Goal: Task Accomplishment & Management: Complete application form

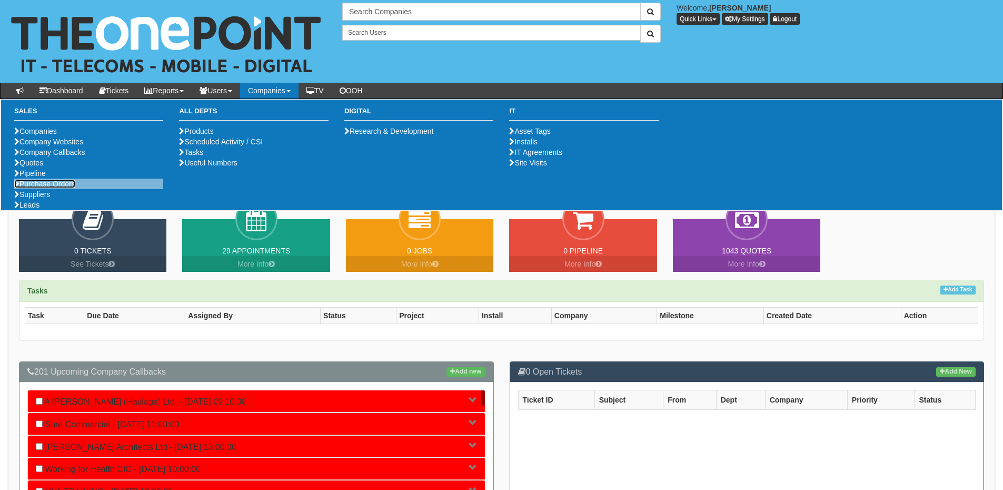
click at [36, 188] on link "Purchase Orders" at bounding box center [44, 184] width 61 height 8
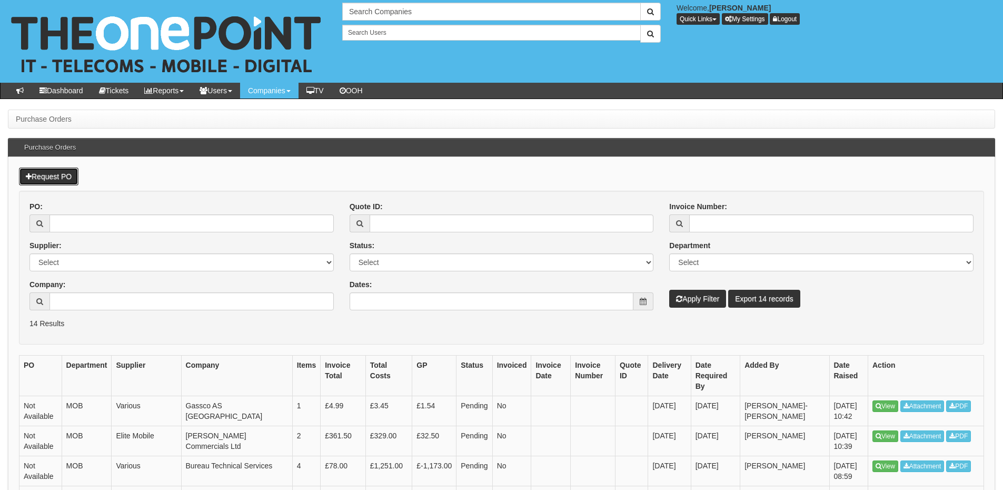
click at [69, 180] on link "Request PO" at bounding box center [48, 176] width 59 height 18
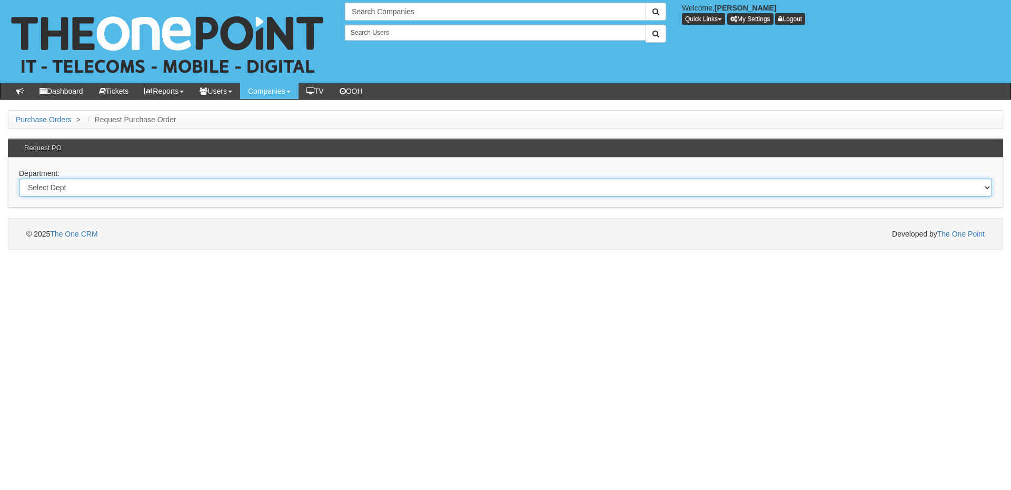
click at [166, 192] on select "Select Dept Digital Internal IT Mobiles Marketing Telecoms" at bounding box center [505, 187] width 973 height 18
select select "?pipeID=&dept=IT"
click at [19, 178] on select "Select Dept Digital Internal IT Mobiles Marketing Telecoms" at bounding box center [505, 187] width 973 height 18
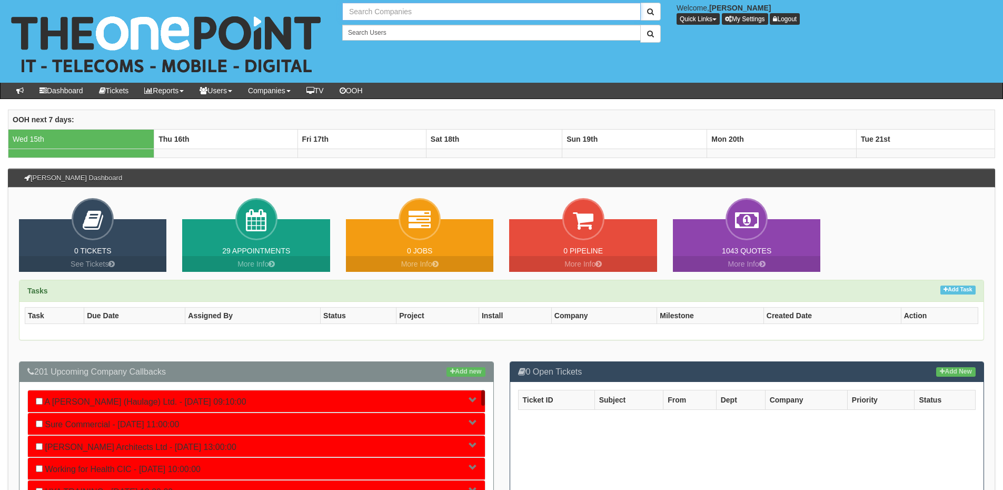
click at [392, 15] on input "text" at bounding box center [491, 12] width 299 height 18
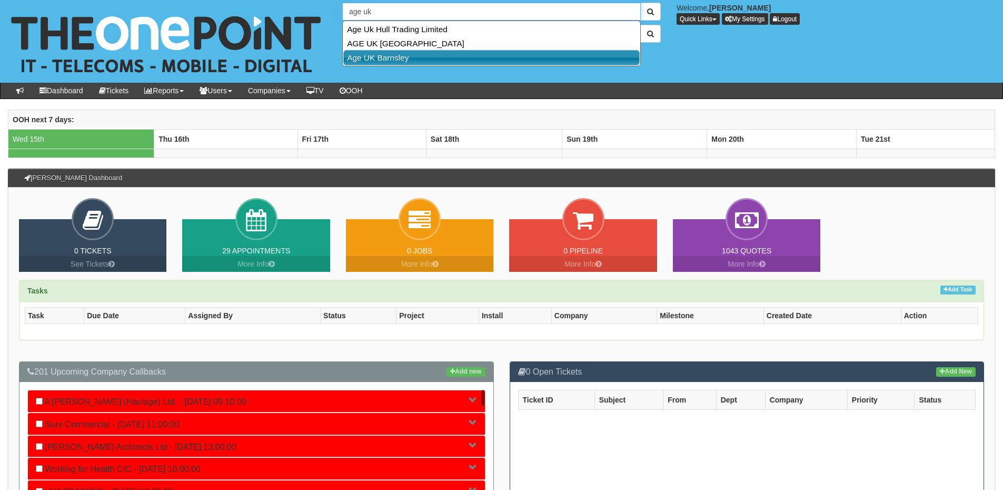
click at [394, 53] on link "Age UK Barnsley" at bounding box center [491, 57] width 296 height 15
type input "Age UK Barnsley"
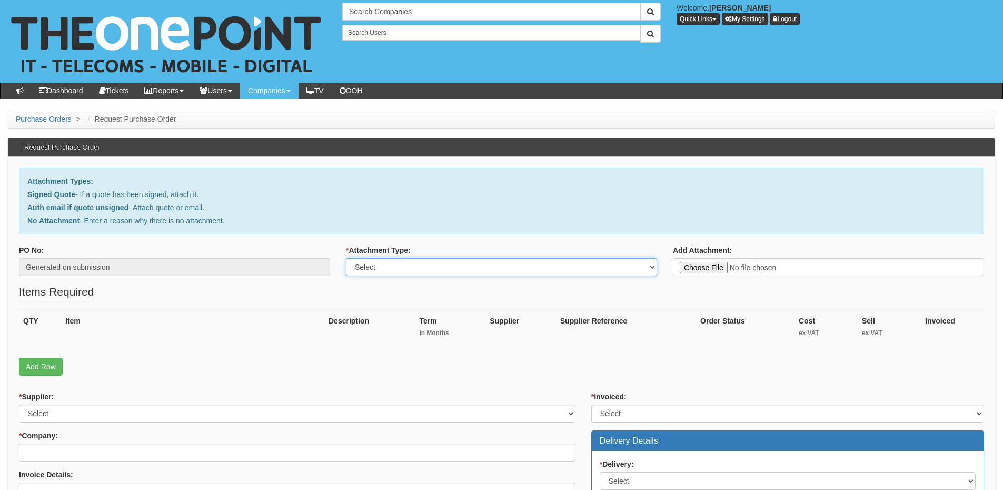
drag, startPoint x: 353, startPoint y: 259, endPoint x: 370, endPoint y: 270, distance: 19.4
click at [353, 259] on select "Select Signed Quote Auth email with quote if unsigned No Attachment" at bounding box center [501, 267] width 311 height 18
click at [373, 271] on select "Select Signed Quote Auth email with quote if unsigned No Attachment" at bounding box center [501, 267] width 311 height 18
drag, startPoint x: 373, startPoint y: 269, endPoint x: 373, endPoint y: 275, distance: 5.8
click at [373, 269] on select "Select Signed Quote Auth email with quote if unsigned No Attachment" at bounding box center [501, 267] width 311 height 18
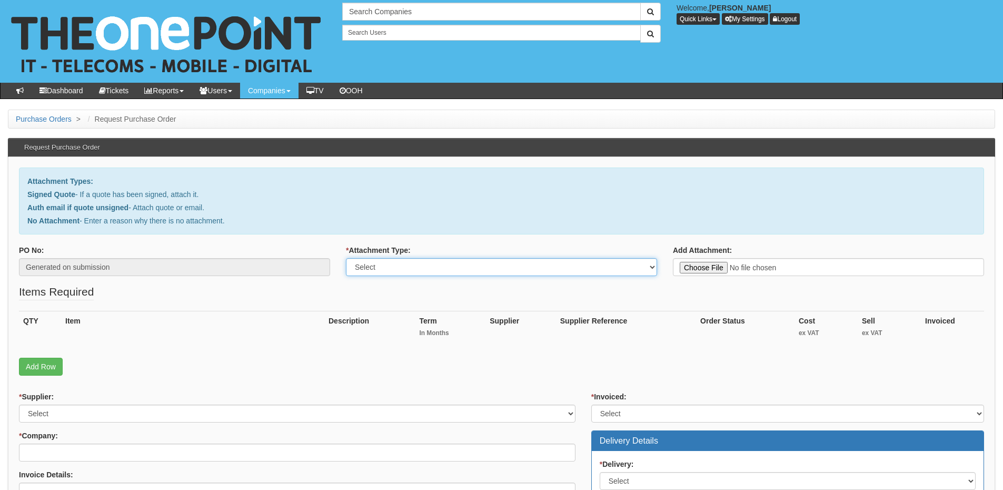
select select "No Attachment"
click at [346, 258] on select "Select Signed Quote Auth email with quote if unsigned No Attachment" at bounding box center [501, 267] width 311 height 18
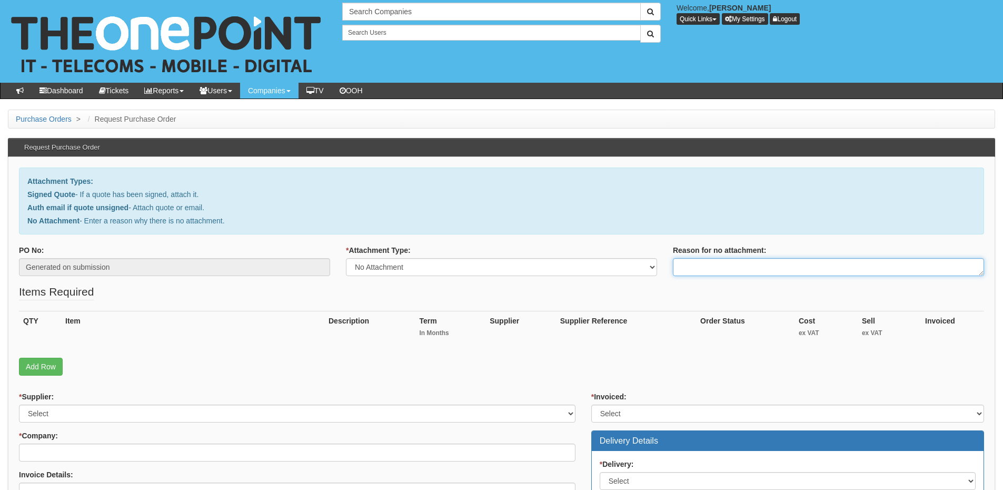
click at [691, 266] on textarea "Reason for no attachment:" at bounding box center [828, 267] width 311 height 18
click at [781, 268] on textarea "Linked to ticket 444740" at bounding box center [828, 267] width 311 height 18
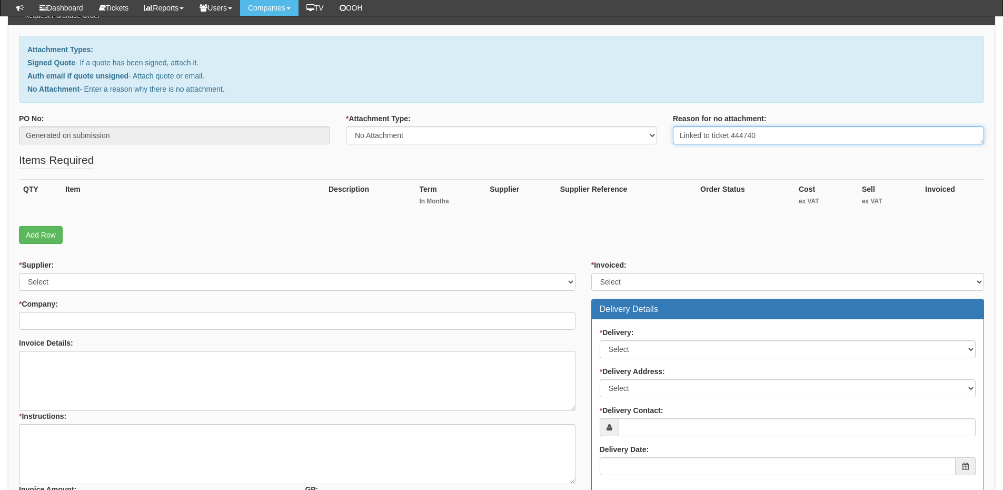
scroll to position [105, 0]
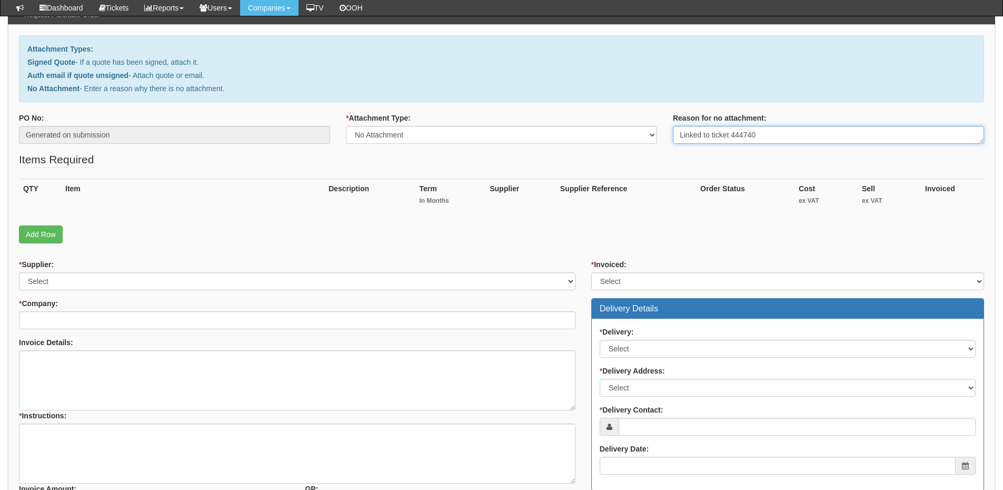
type textarea "Linked to ticket 444740"
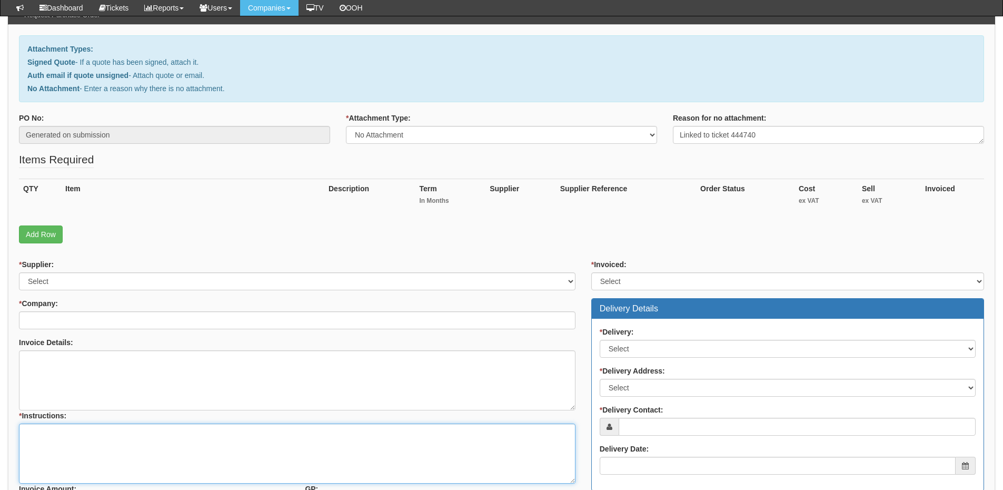
click at [217, 429] on textarea "* Instructions:" at bounding box center [297, 453] width 556 height 60
paste textarea "Linked to ticket 444740"
type textarea "Linked to ticket 444740"
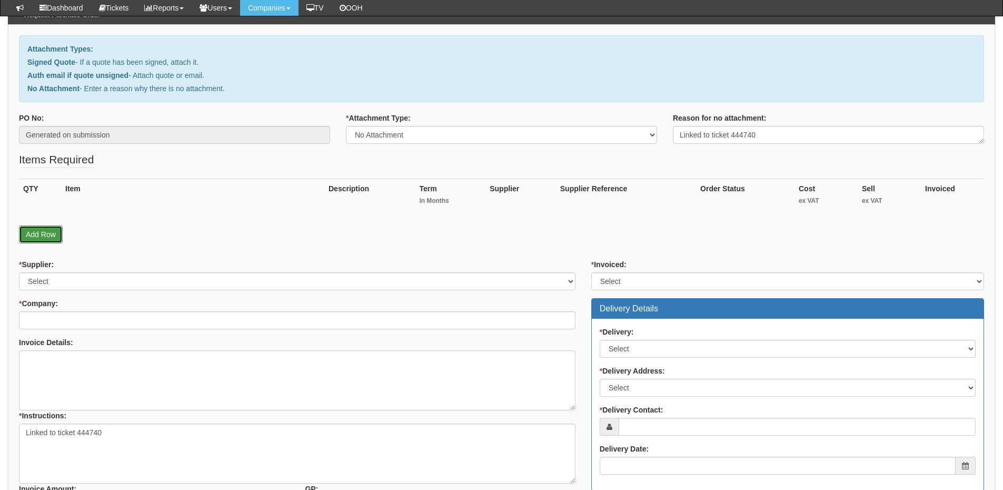
click at [47, 234] on link "Add Row" at bounding box center [41, 234] width 44 height 18
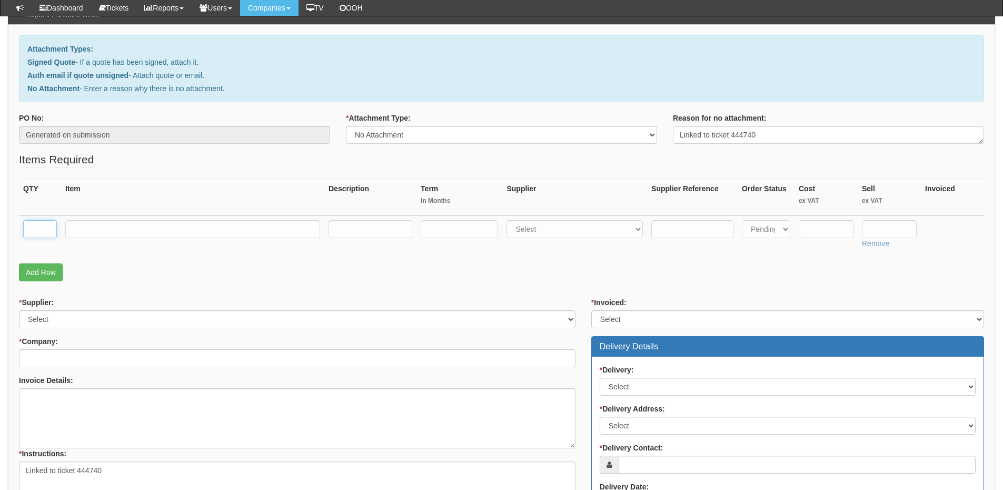
click at [43, 227] on input "text" at bounding box center [40, 229] width 34 height 18
type input "1"
click at [89, 226] on input "text" at bounding box center [192, 229] width 255 height 18
type input "Laptop Set up"
click at [590, 225] on select "Select 123 REG.co.uk 1Password 3 4Gon AA Jones Electric Ltd Abzorb Access Group…" at bounding box center [574, 229] width 136 height 18
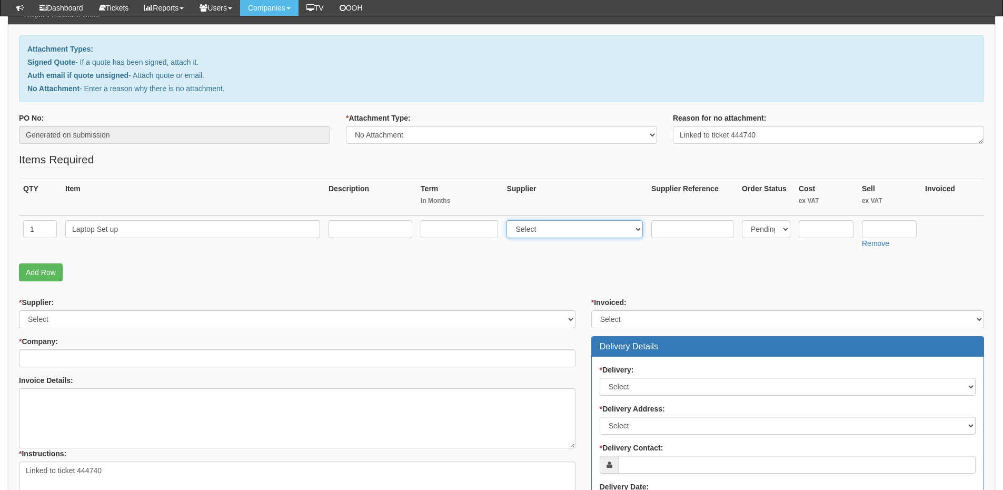
select select "81"
click at [509, 220] on select "Select 123 REG.co.uk 1Password 3 4Gon AA Jones Electric Ltd Abzorb Access Group…" at bounding box center [574, 229] width 136 height 18
click at [872, 230] on input "text" at bounding box center [889, 229] width 55 height 18
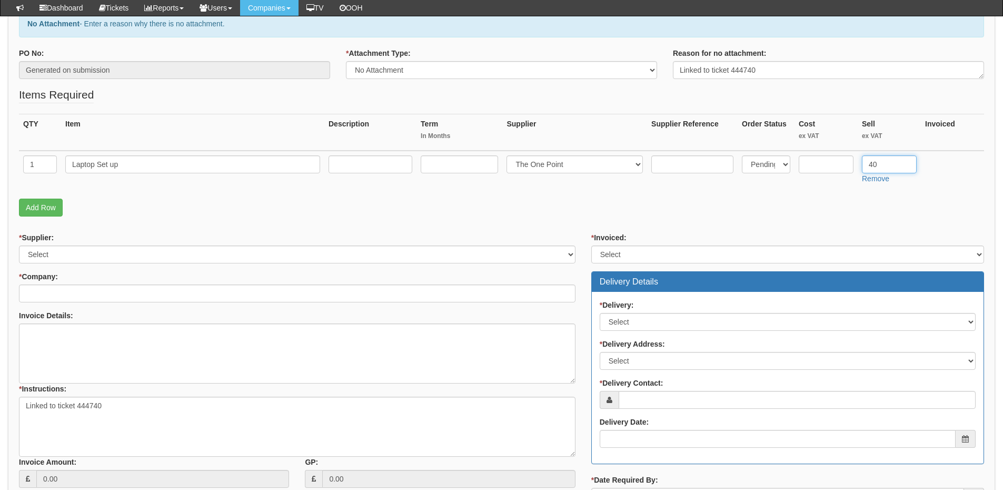
scroll to position [263, 0]
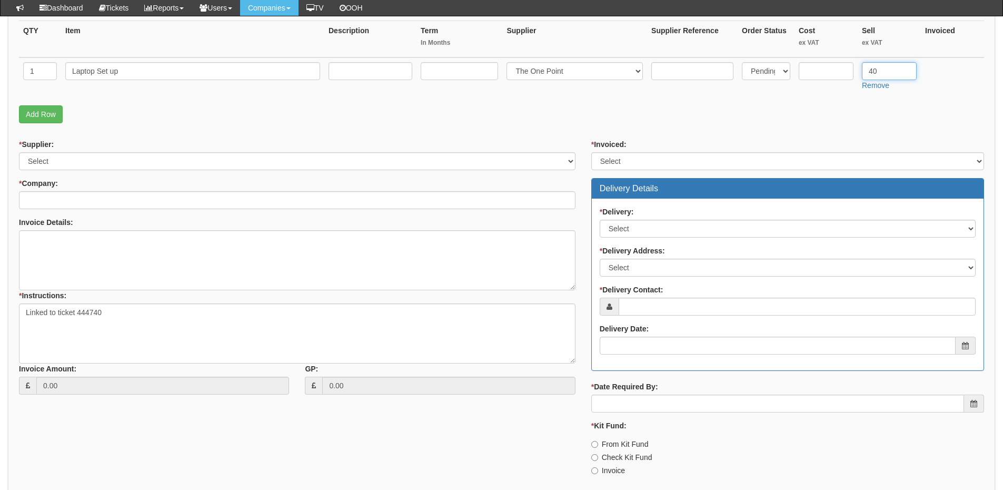
type input "40"
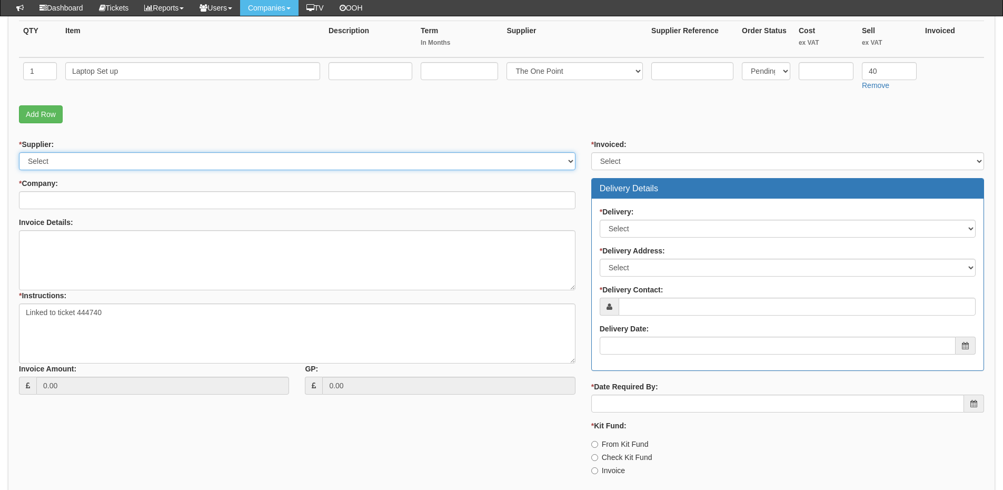
click at [136, 165] on select "Select 123 REG.co.uk 1Password 3 4Gon AA Jones Electric Ltd Abzorb Access Group…" at bounding box center [297, 161] width 556 height 18
select select "81"
click at [19, 152] on select "Select 123 REG.co.uk 1Password 3 4Gon AA Jones Electric Ltd Abzorb Access Group…" at bounding box center [297, 161] width 556 height 18
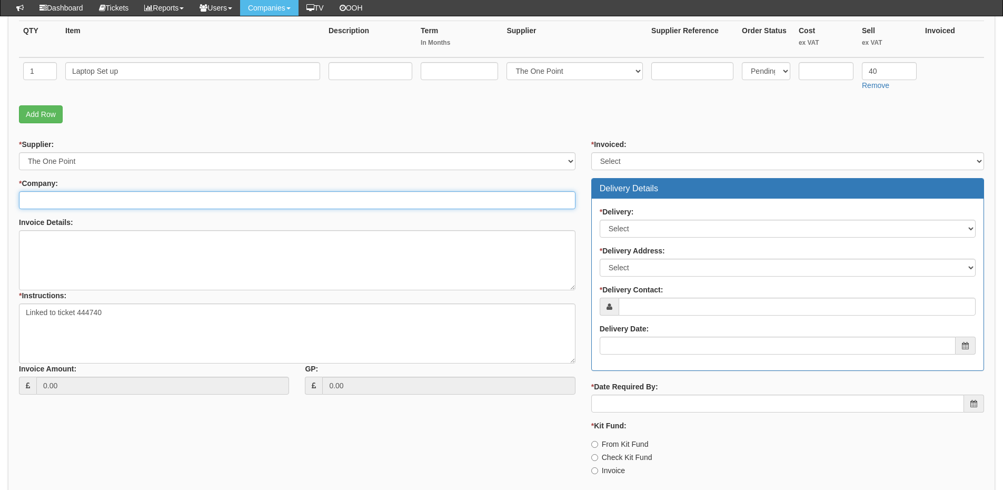
click at [101, 202] on input "* Company:" at bounding box center [297, 200] width 556 height 18
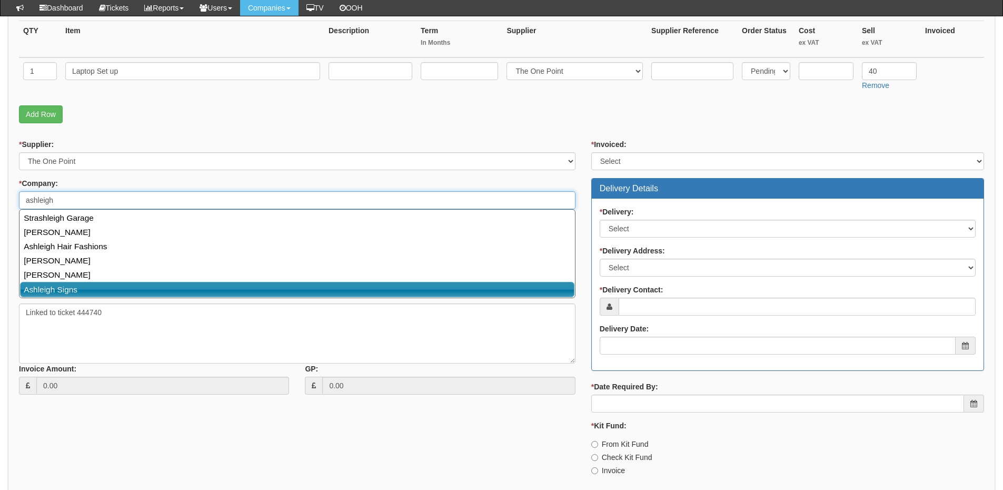
click at [94, 290] on link "Ashleigh Signs" at bounding box center [297, 289] width 554 height 15
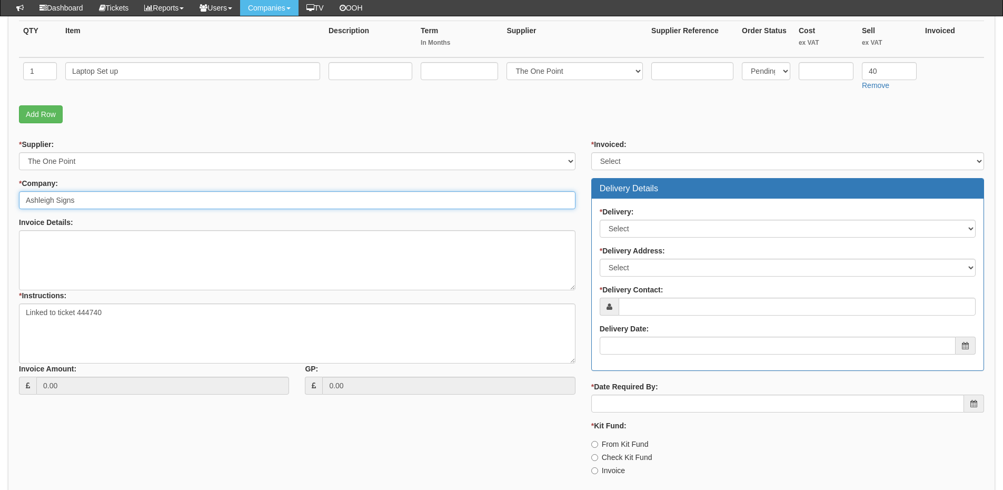
type input "Ashleigh Signs"
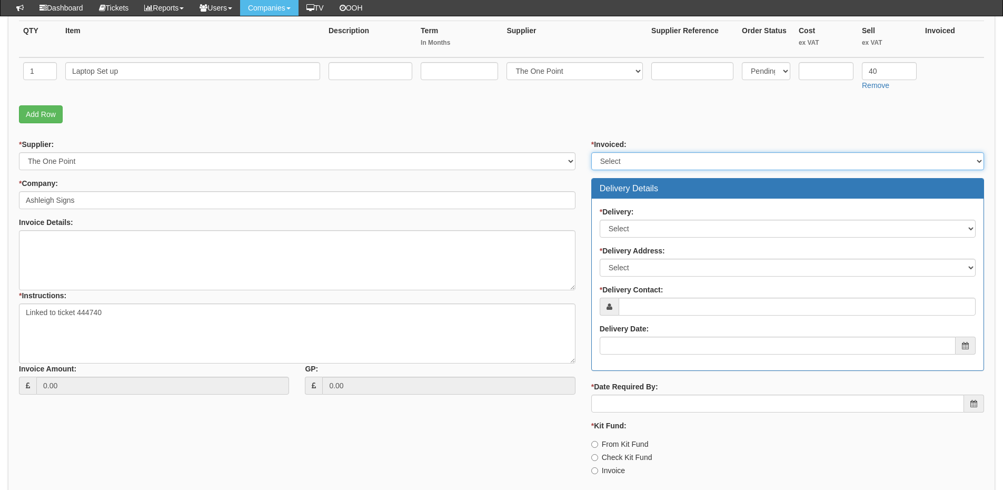
click at [641, 161] on select "Select Yes No N/A STB (part of order)" at bounding box center [787, 161] width 393 height 18
select select "2"
click at [591, 152] on select "Select Yes No N/A STB (part of order)" at bounding box center [787, 161] width 393 height 18
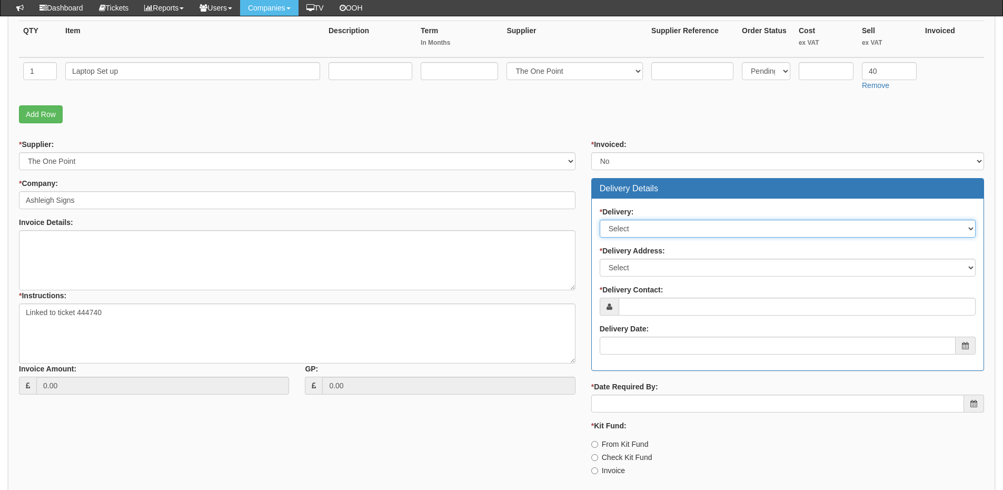
drag, startPoint x: 634, startPoint y: 225, endPoint x: 634, endPoint y: 235, distance: 10.5
click at [634, 225] on select "Select No Not Applicable Yes" at bounding box center [788, 229] width 376 height 18
select select "3"
click at [600, 220] on select "Select No Not Applicable Yes" at bounding box center [788, 229] width 376 height 18
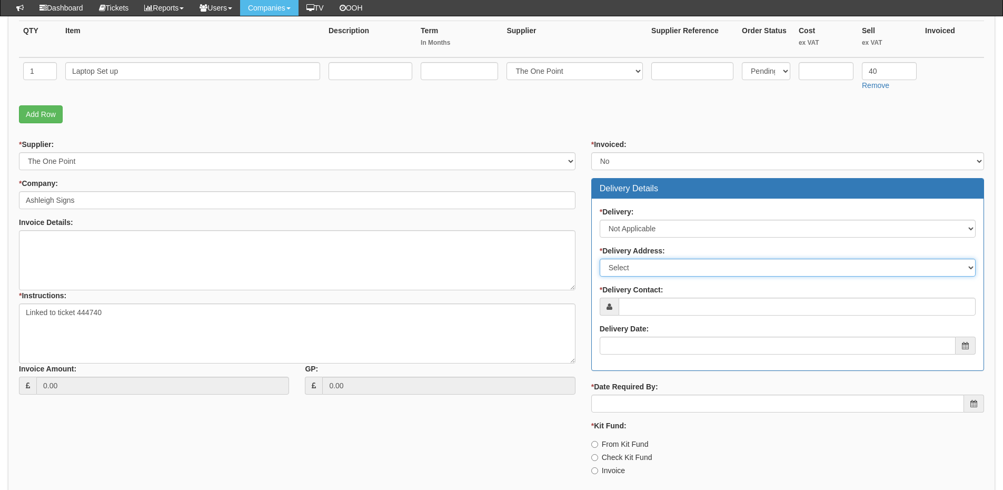
drag, startPoint x: 630, startPoint y: 265, endPoint x: 630, endPoint y: 272, distance: 6.8
click at [630, 265] on select "Select Not Applicable Main Address - WF61TE Other" at bounding box center [788, 267] width 376 height 18
select select "N/A"
click at [600, 258] on select "Select Not Applicable Main Address - WF61TE Other" at bounding box center [788, 267] width 376 height 18
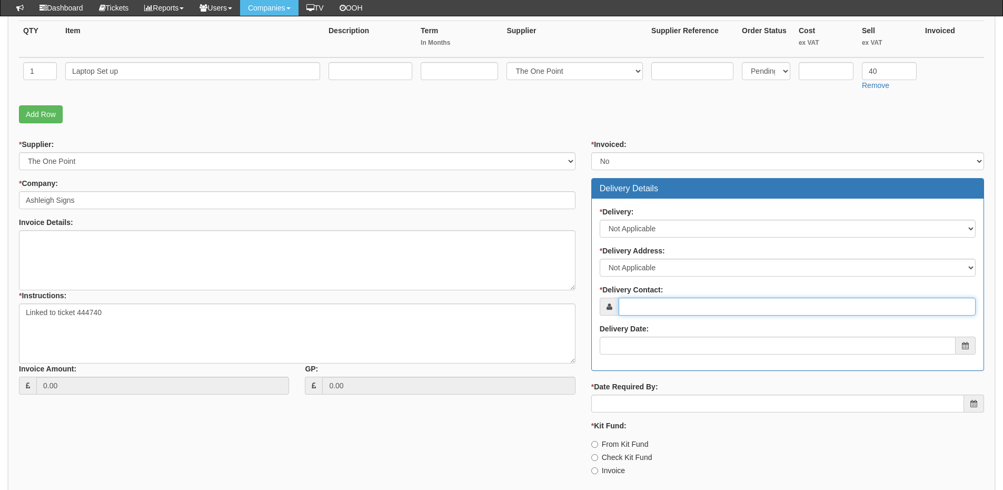
click at [629, 309] on input "* Delivery Contact:" at bounding box center [797, 306] width 357 height 18
click at [659, 307] on input "* Delivery Contact:" at bounding box center [797, 306] width 357 height 18
paste input "Dominic Barton"
type input "Dominic Barton"
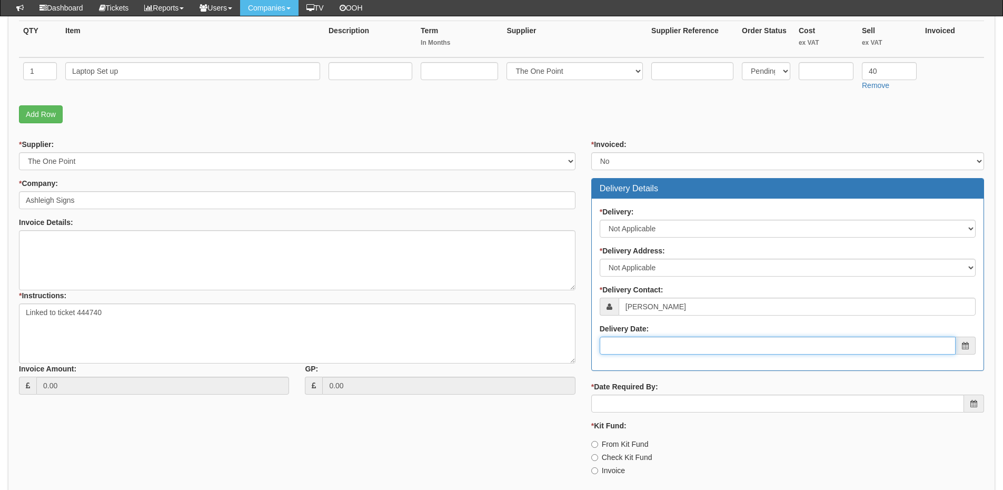
click at [638, 354] on input "Delivery Date:" at bounding box center [778, 345] width 356 height 18
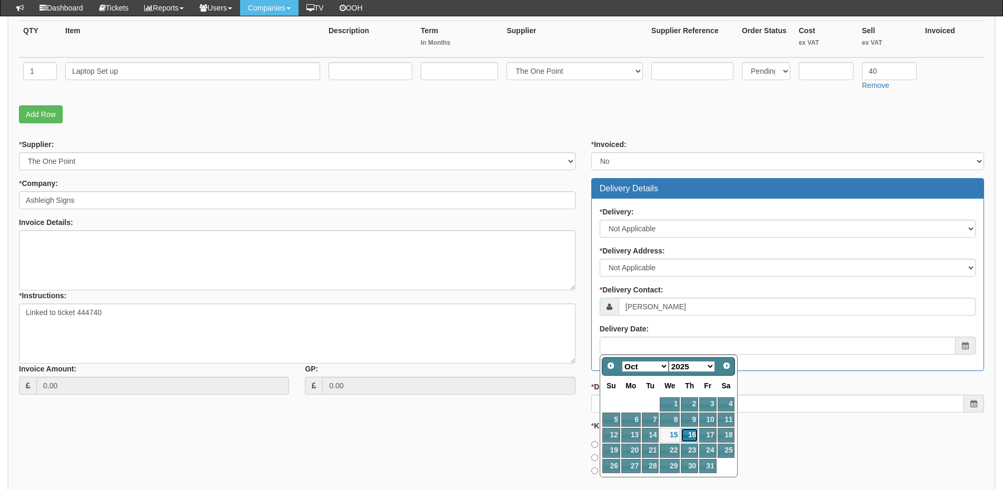
click at [688, 437] on link "16" at bounding box center [689, 434] width 17 height 14
type input "2025-10-16"
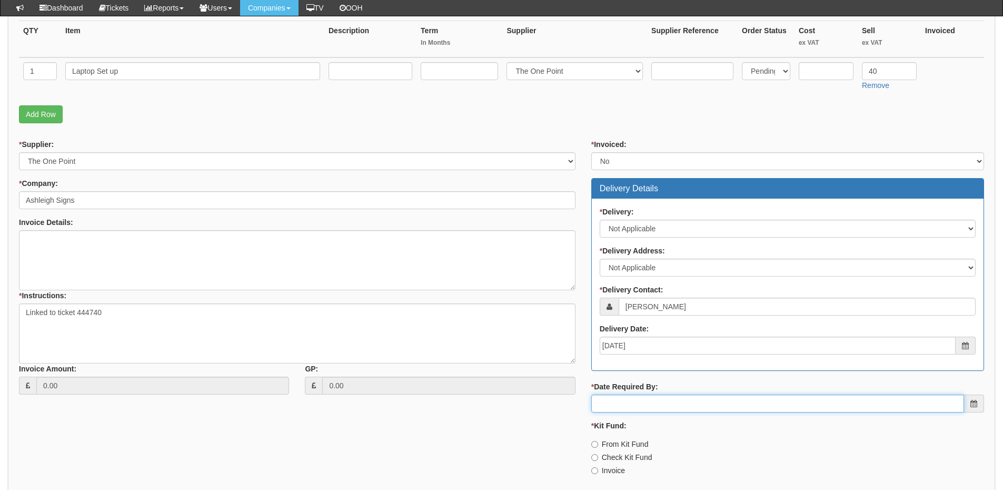
click at [669, 400] on input "* Date Required By:" at bounding box center [777, 403] width 373 height 18
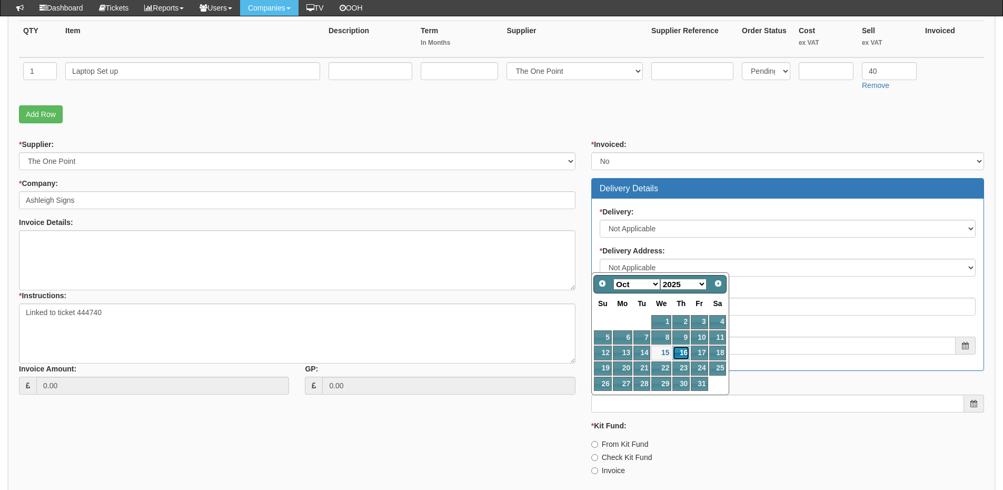
click at [679, 350] on link "16" at bounding box center [680, 352] width 17 height 14
type input "2025-10-16"
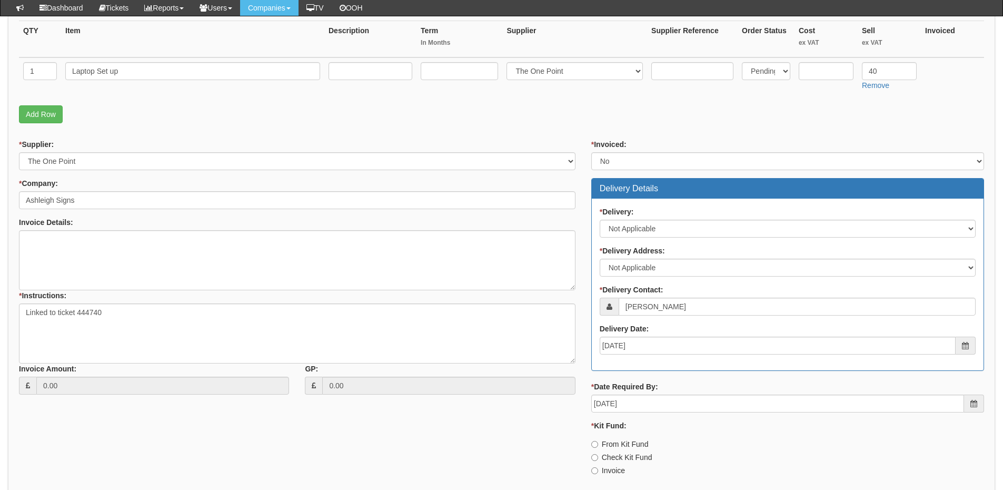
click at [610, 470] on label "Invoice" at bounding box center [608, 470] width 34 height 11
click at [598, 470] on input "Invoice" at bounding box center [594, 470] width 7 height 7
radio input "true"
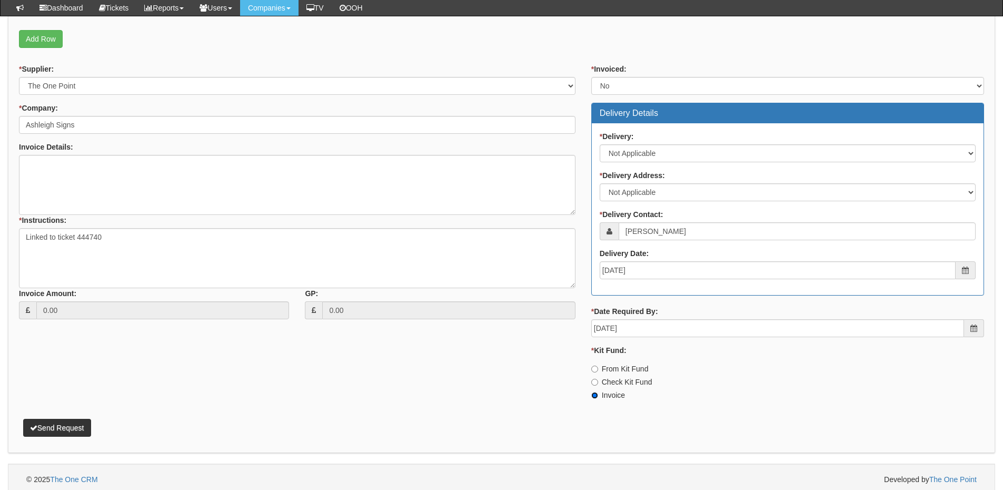
scroll to position [344, 0]
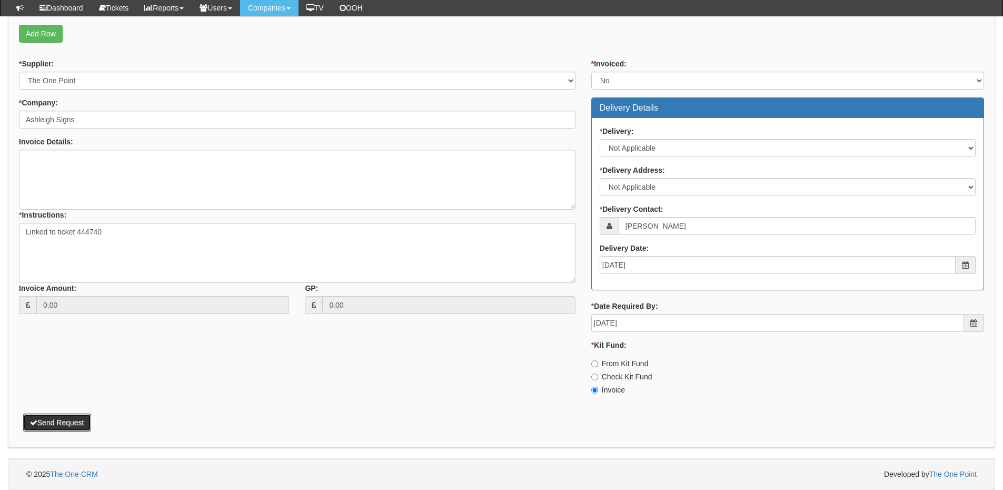
click at [78, 421] on button "Send Request" at bounding box center [57, 422] width 68 height 18
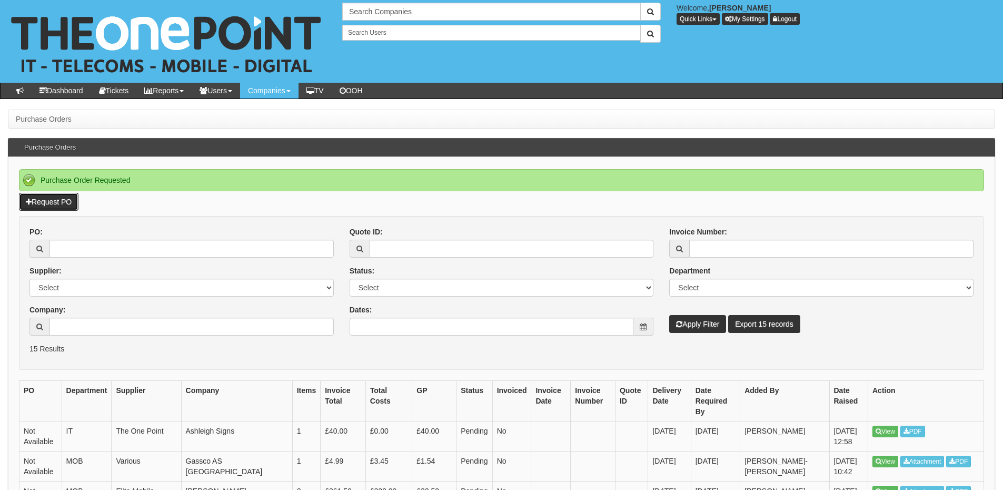
click at [50, 201] on link "Request PO" at bounding box center [48, 202] width 59 height 18
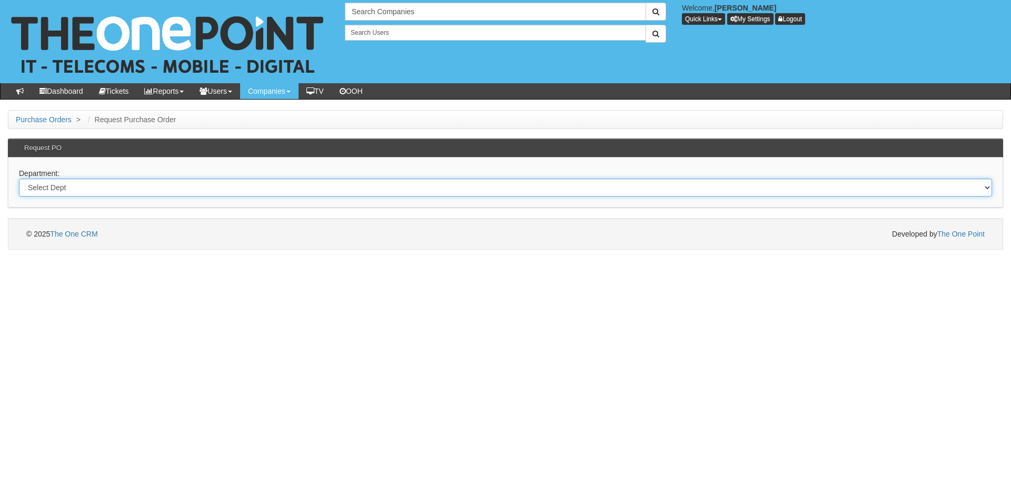
click at [100, 189] on select "Select Dept Digital Internal IT Mobiles Marketing Telecoms" at bounding box center [505, 187] width 973 height 18
select select "?pipeID=&dept=IT"
click at [19, 178] on select "Select Dept Digital Internal IT Mobiles Marketing Telecoms" at bounding box center [505, 187] width 973 height 18
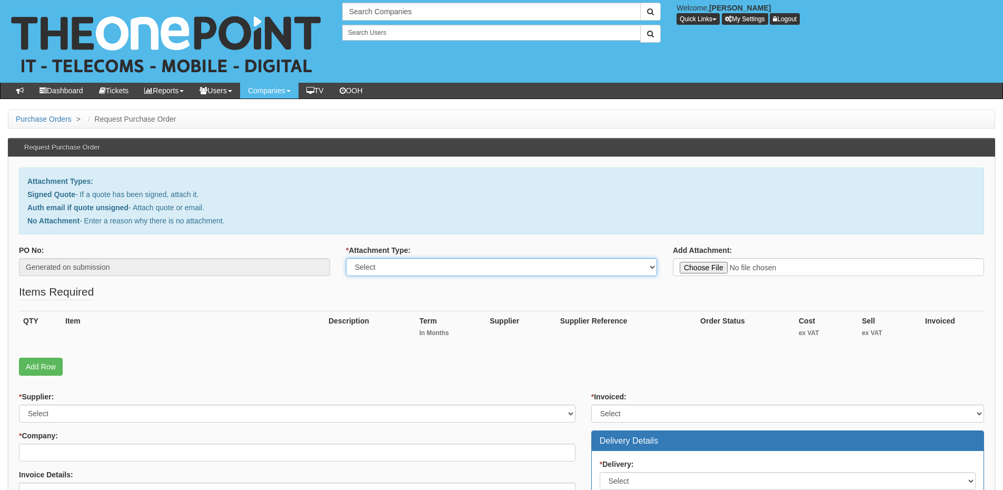
click at [383, 275] on select "Select Signed Quote Auth email with quote if unsigned No Attachment" at bounding box center [501, 267] width 311 height 18
click at [346, 258] on select "Select Signed Quote Auth email with quote if unsigned No Attachment" at bounding box center [501, 267] width 311 height 18
drag, startPoint x: 393, startPoint y: 267, endPoint x: 391, endPoint y: 274, distance: 7.7
click at [393, 267] on select "Select Signed Quote Auth email with quote if unsigned No Attachment" at bounding box center [501, 267] width 311 height 18
select select "Signed Quote"
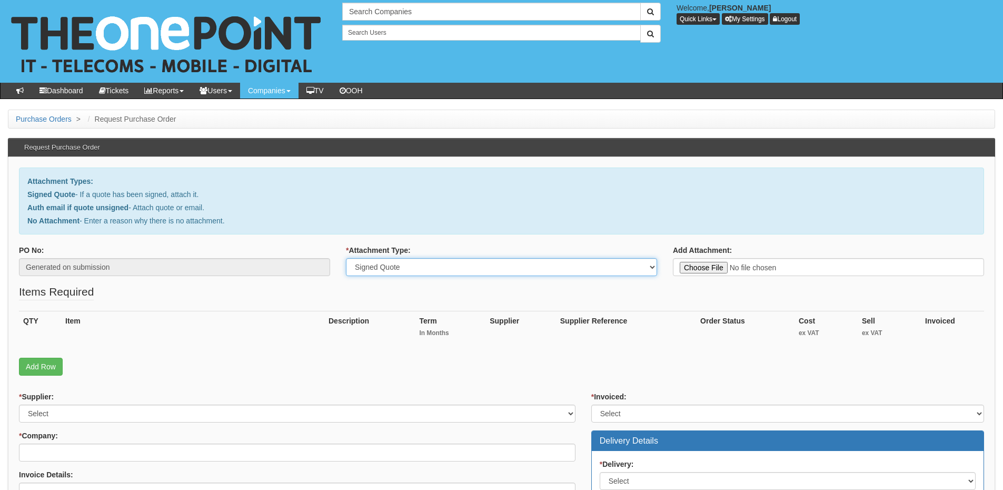
click at [346, 258] on select "Select Signed Quote Auth email with quote if unsigned No Attachment" at bounding box center [501, 267] width 311 height 18
type input "C:\fakepath\AGE UK - Extended Support W11.pdf"
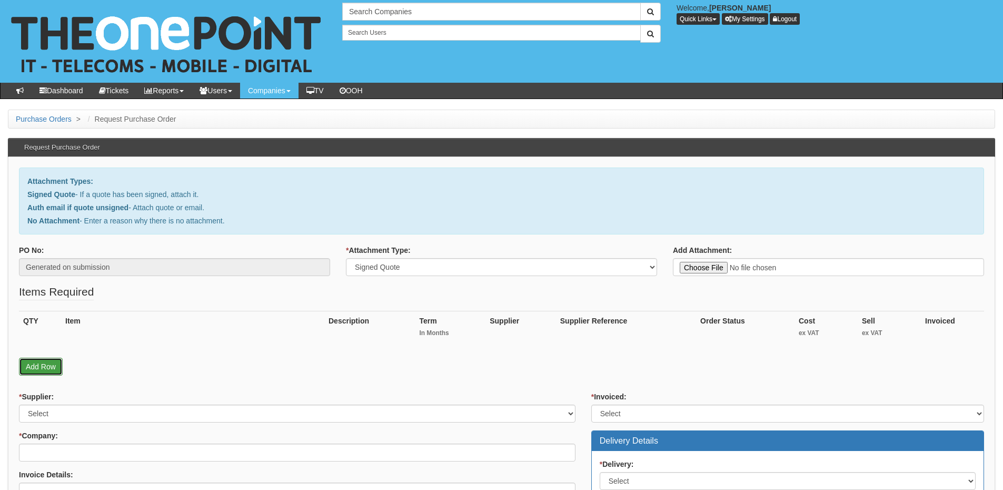
click at [43, 370] on link "Add Row" at bounding box center [41, 366] width 44 height 18
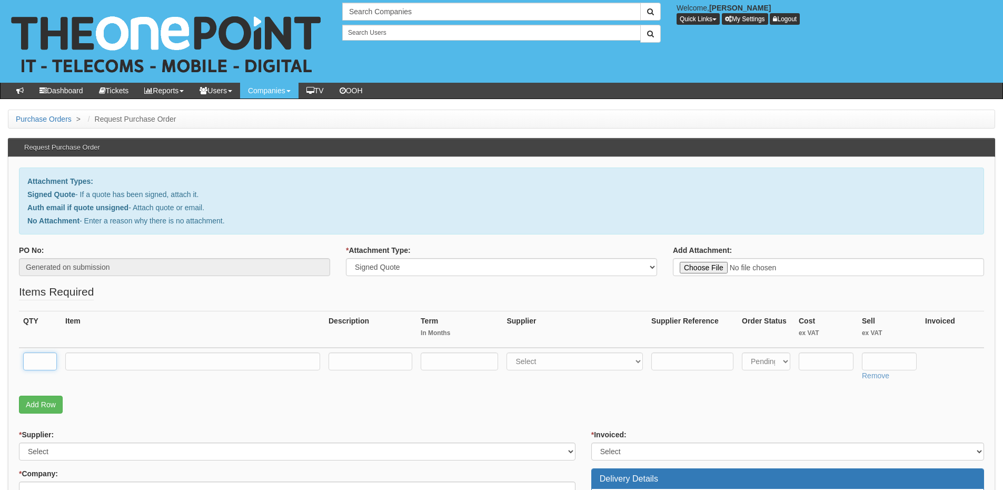
click at [32, 353] on input "text" at bounding box center [40, 361] width 34 height 18
type input "20"
click at [153, 355] on input "text" at bounding box center [192, 361] width 255 height 18
paste input "Windows 11 Extended Support - 12 Month"
type input "Windows 11 Extended Support - 12 Month"
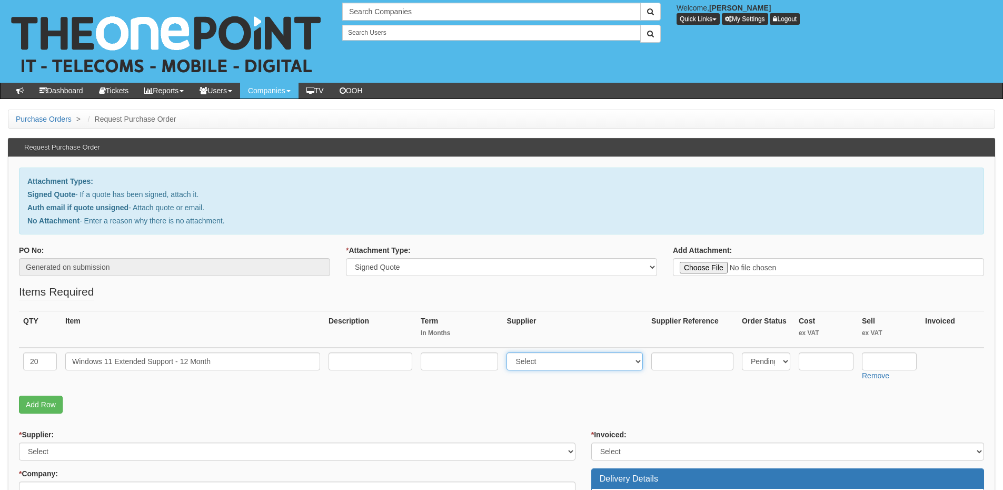
click at [541, 361] on select "Select 123 REG.co.uk 1Password 3 4Gon AA Jones Electric Ltd Abzorb Access Group…" at bounding box center [574, 361] width 136 height 18
select select "60"
click at [509, 352] on select "Select 123 REG.co.uk 1Password 3 4Gon AA Jones Electric Ltd Abzorb Access Group…" at bounding box center [574, 361] width 136 height 18
click at [881, 360] on input "text" at bounding box center [889, 361] width 55 height 18
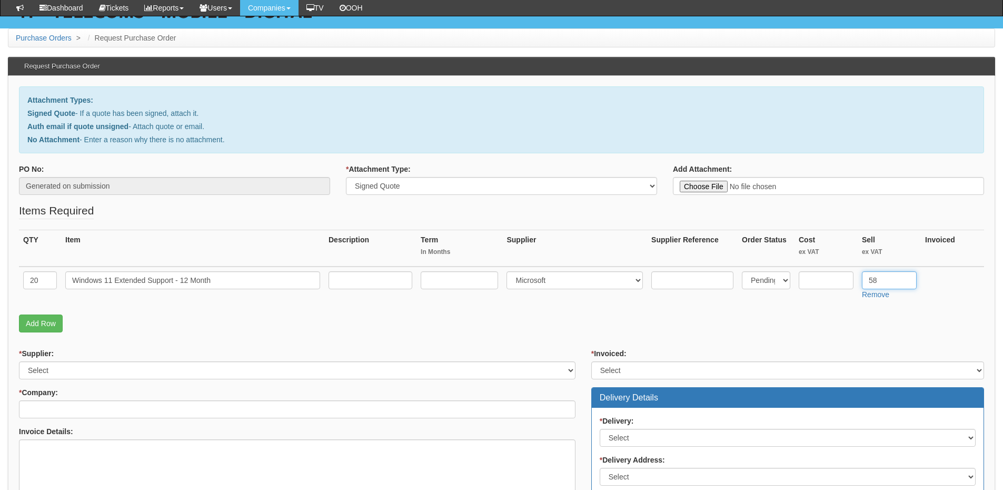
scroll to position [105, 0]
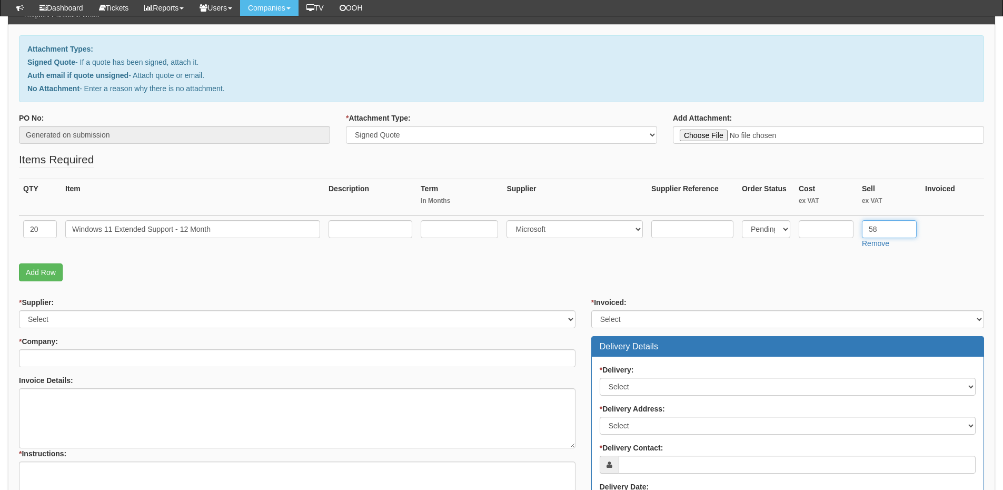
type input "58"
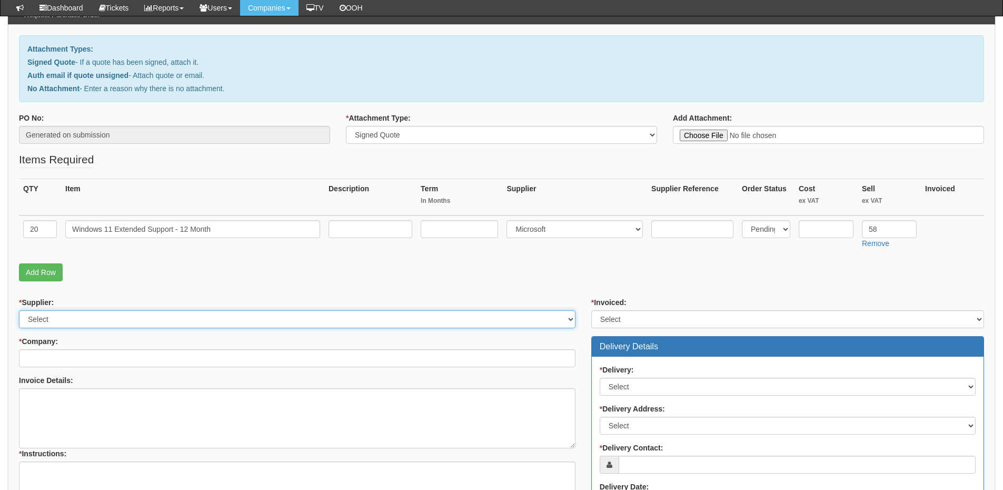
click at [134, 325] on select "Select 123 REG.co.uk 1Password 3 4Gon AA Jones Electric Ltd Abzorb Access Group…" at bounding box center [297, 319] width 556 height 18
select select "60"
click at [19, 310] on select "Select 123 REG.co.uk 1Password 3 4Gon AA Jones Electric Ltd Abzorb Access Group…" at bounding box center [297, 319] width 556 height 18
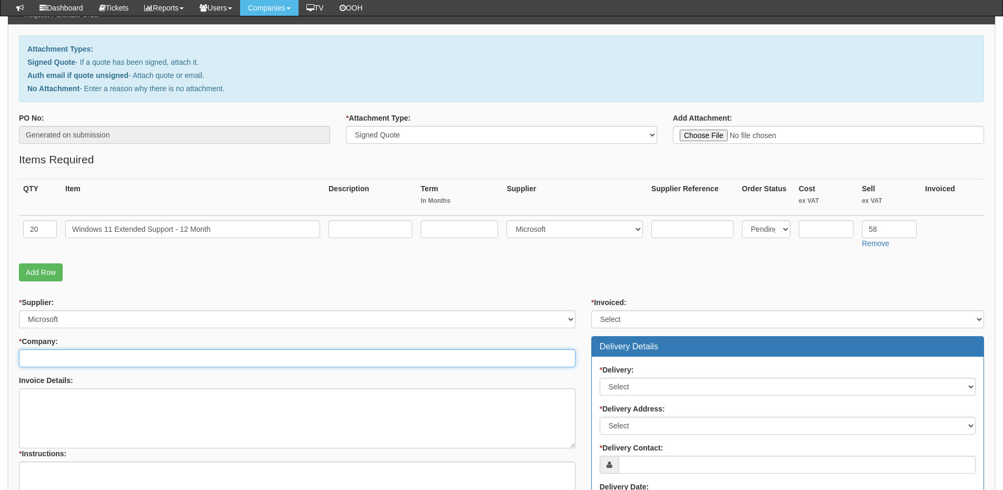
click at [75, 356] on input "* Company:" at bounding box center [297, 358] width 556 height 18
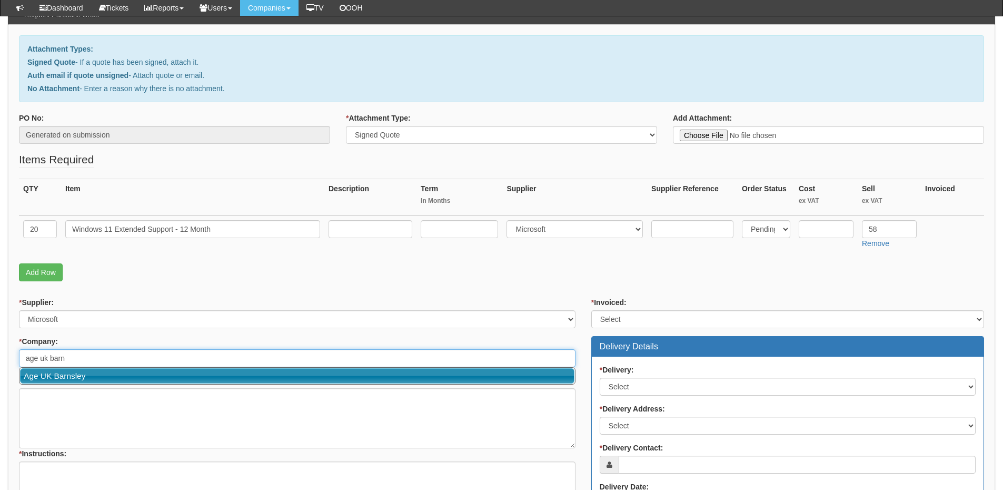
click at [69, 375] on link "Age UK Barnsley" at bounding box center [297, 375] width 554 height 15
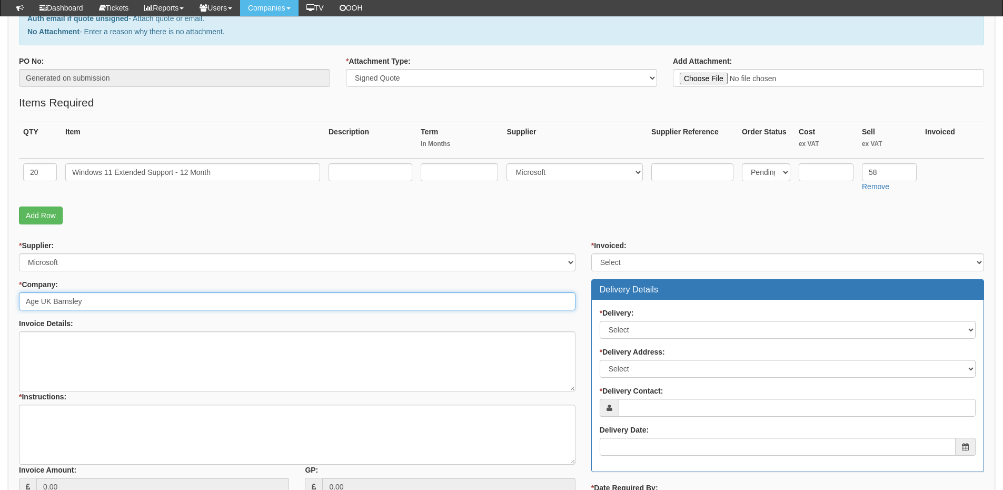
scroll to position [263, 0]
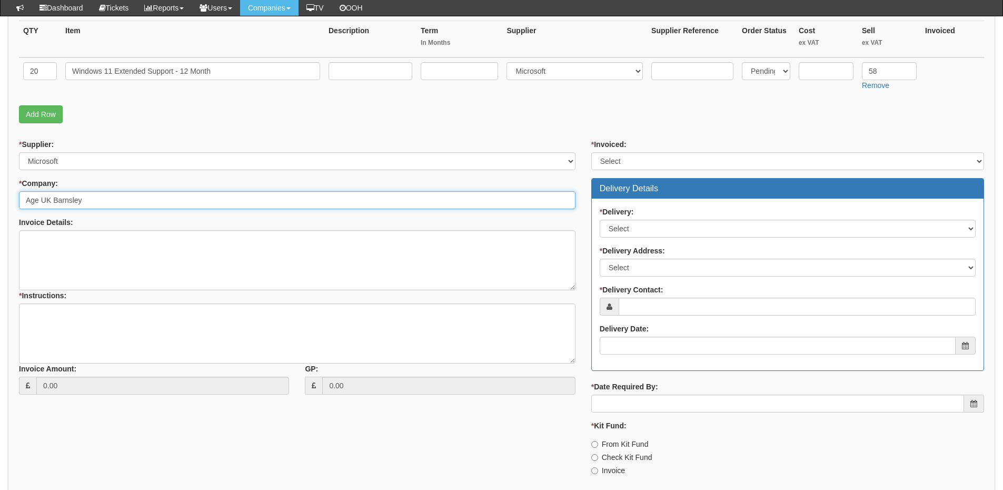
type input "Age UK Barnsley"
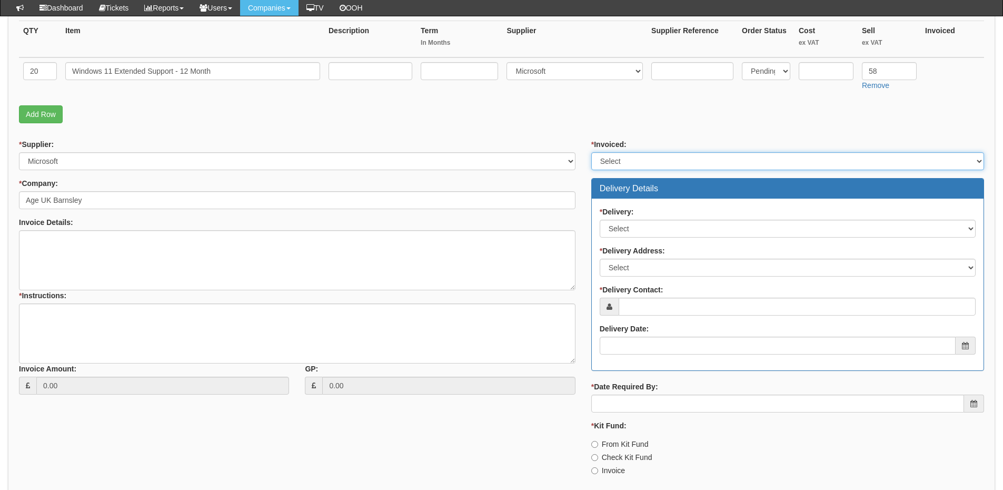
click at [622, 160] on select "Select Yes No N/A STB (part of order)" at bounding box center [787, 161] width 393 height 18
select select "2"
click at [591, 152] on select "Select Yes No N/A STB (part of order)" at bounding box center [787, 161] width 393 height 18
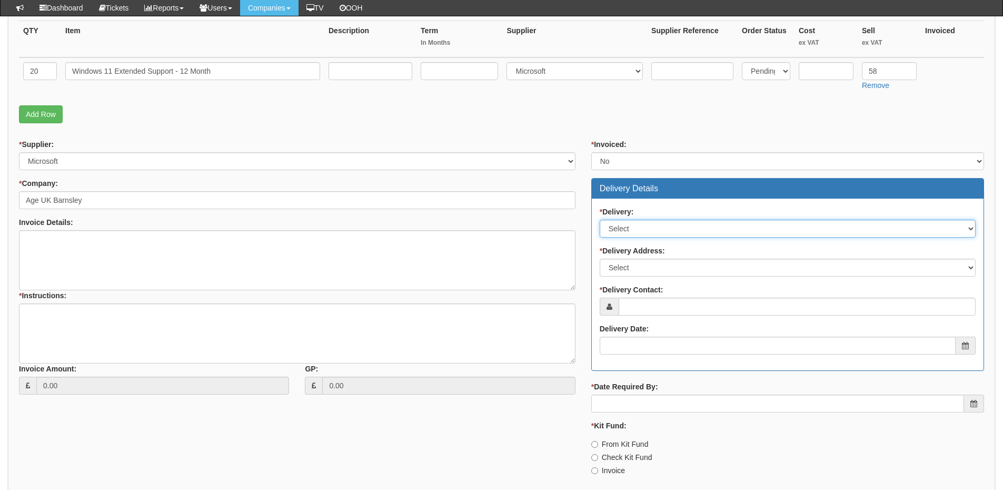
click at [624, 230] on select "Select No Not Applicable Yes" at bounding box center [788, 229] width 376 height 18
select select "3"
click at [600, 220] on select "Select No Not Applicable Yes" at bounding box center [788, 229] width 376 height 18
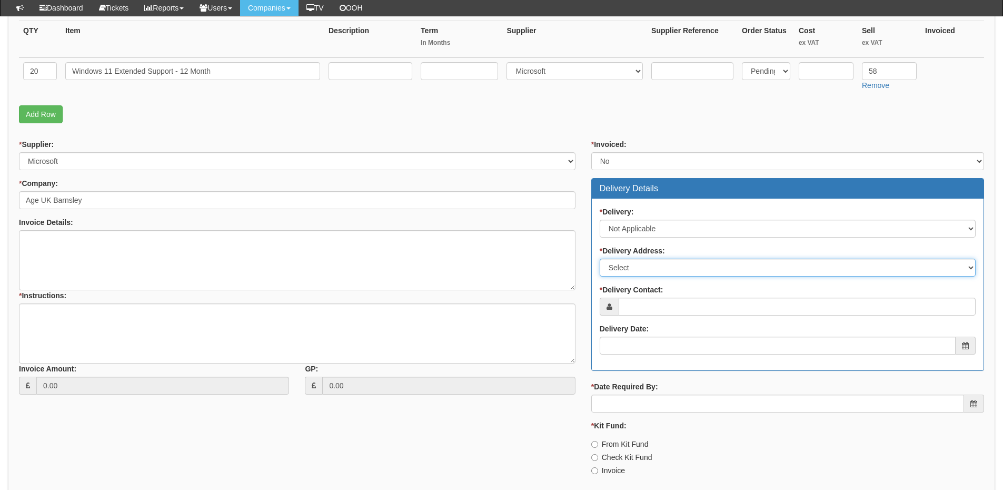
click at [628, 273] on select "Select Not Applicable Main Address - S71 1AR Other" at bounding box center [788, 267] width 376 height 18
click at [600, 258] on select "Select Not Applicable Main Address - S71 1AR Other" at bounding box center [788, 267] width 376 height 18
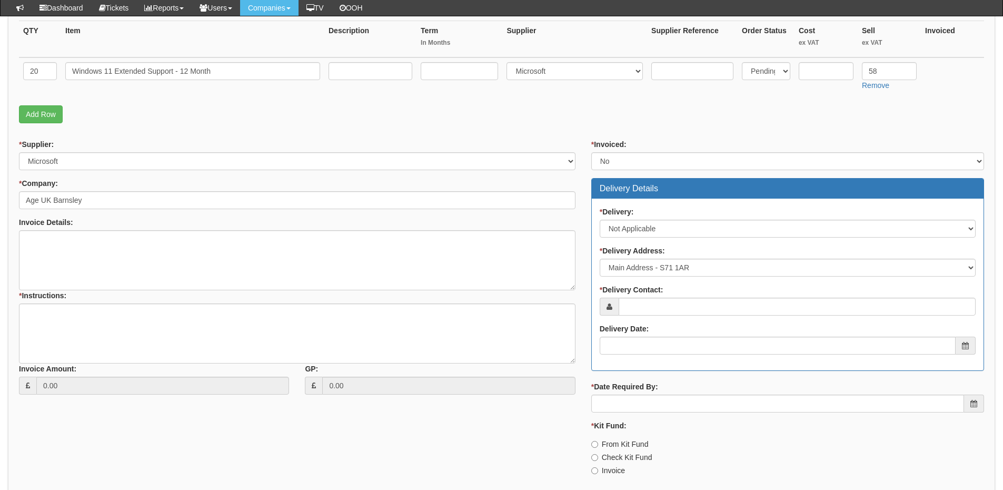
click at [627, 255] on label "* Delivery Address:" at bounding box center [632, 250] width 65 height 11
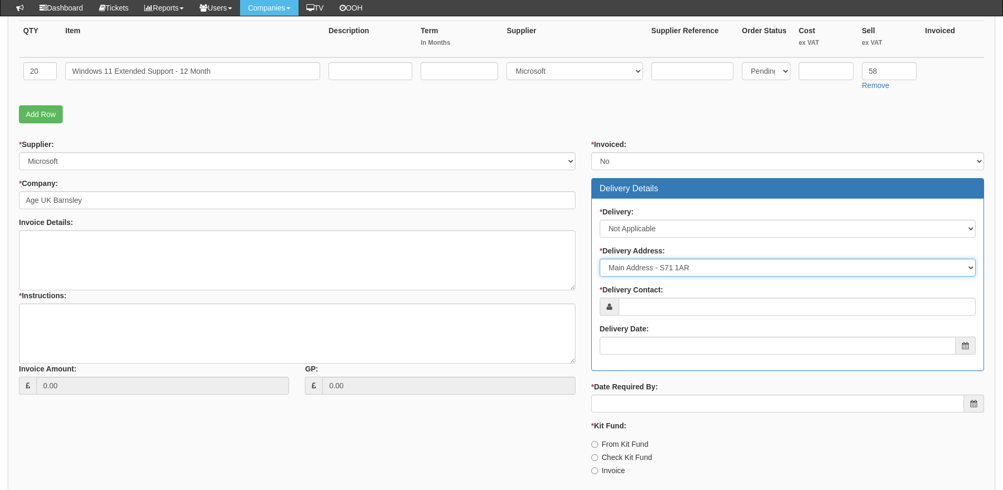
click at [627, 258] on select "Select Not Applicable Main Address - S71 1AR Other" at bounding box center [788, 267] width 376 height 18
click at [626, 271] on select "Select Not Applicable Main Address - S71 1AR Other" at bounding box center [788, 267] width 376 height 18
select select "N/A"
click at [600, 258] on select "Select Not Applicable Main Address - S71 1AR Other" at bounding box center [788, 267] width 376 height 18
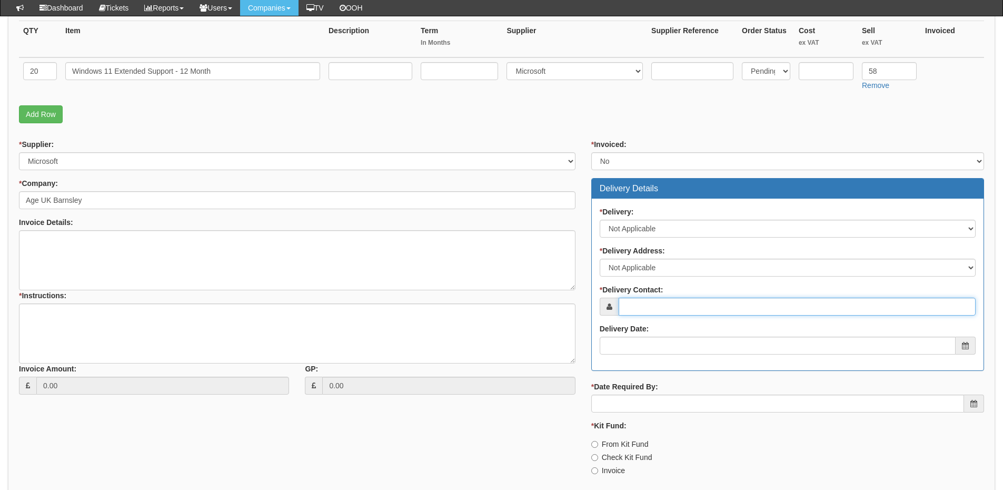
click at [626, 309] on input "* Delivery Contact:" at bounding box center [797, 306] width 357 height 18
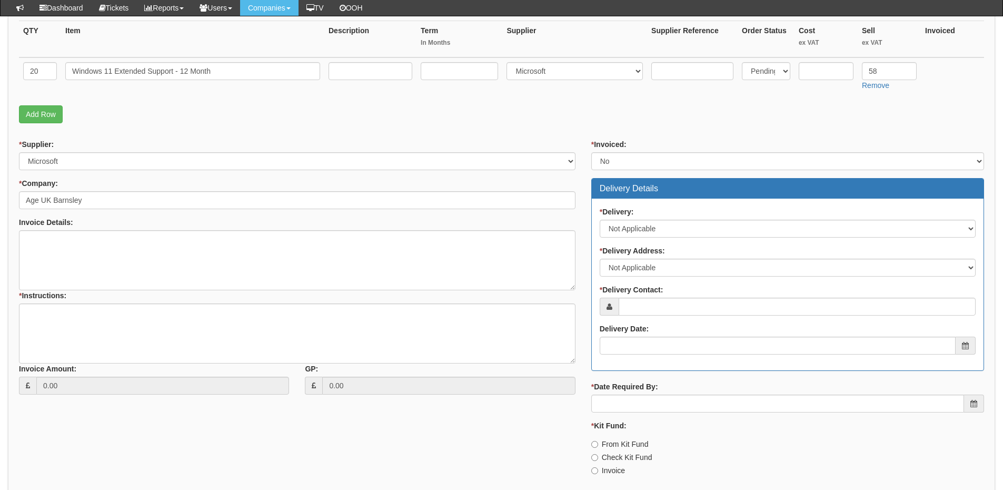
drag, startPoint x: 645, startPoint y: 297, endPoint x: 645, endPoint y: 315, distance: 18.4
click at [644, 299] on div "* Delivery Contact:" at bounding box center [788, 299] width 376 height 31
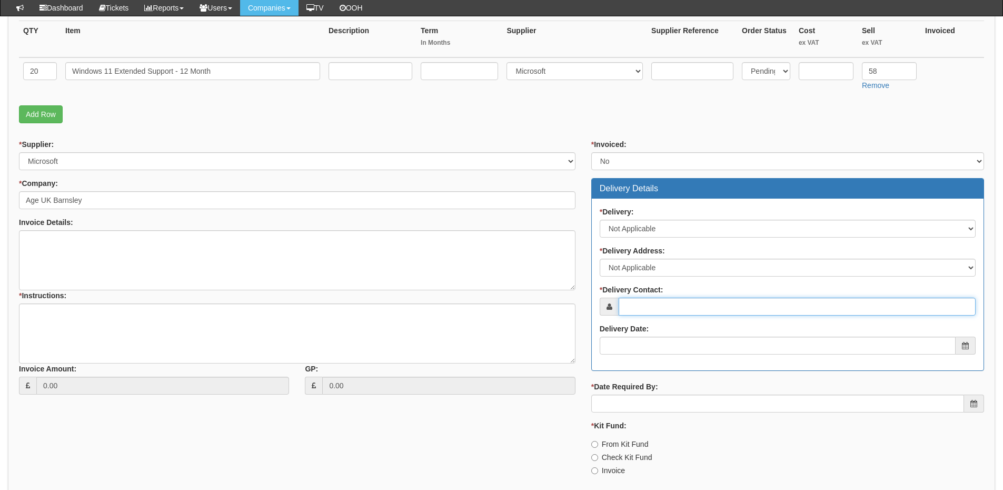
click at [645, 314] on input "* Delivery Contact:" at bounding box center [797, 306] width 357 height 18
paste input "Emily Hall"
type input "Emily Hall"
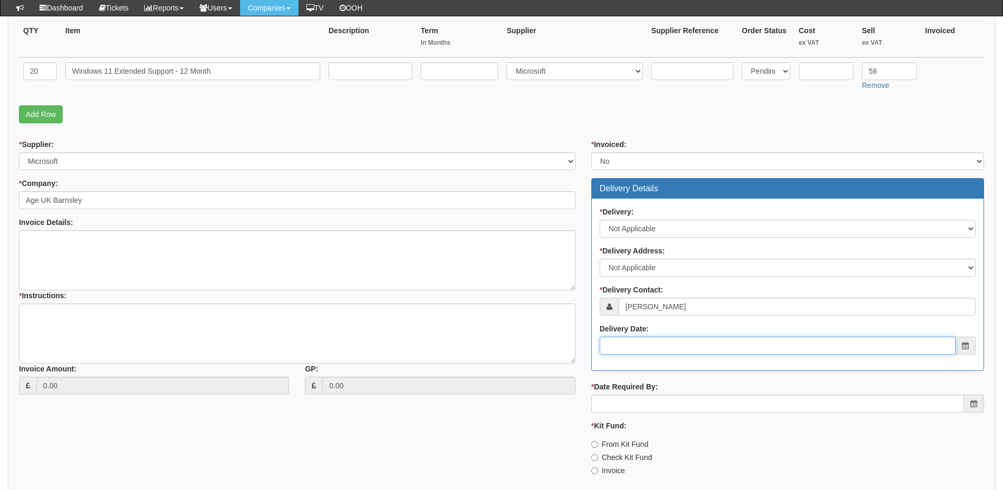
click at [664, 350] on input "Delivery Date:" at bounding box center [778, 345] width 356 height 18
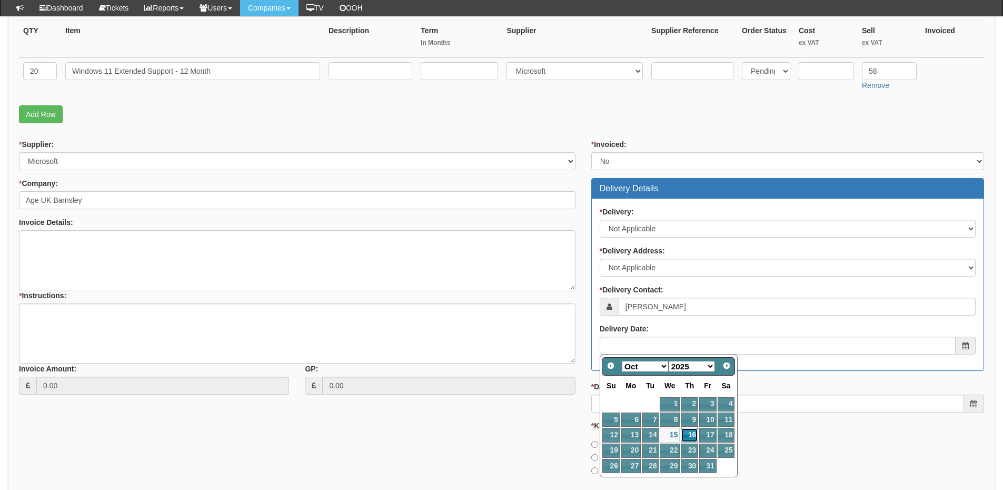
click at [694, 440] on link "16" at bounding box center [689, 434] width 17 height 14
type input "2025-10-16"
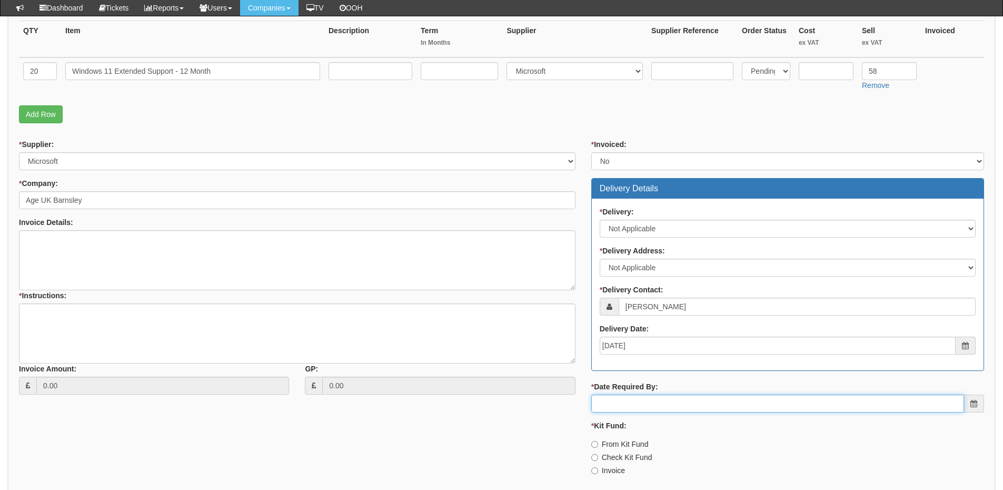
click at [667, 406] on input "* Date Required By:" at bounding box center [777, 403] width 373 height 18
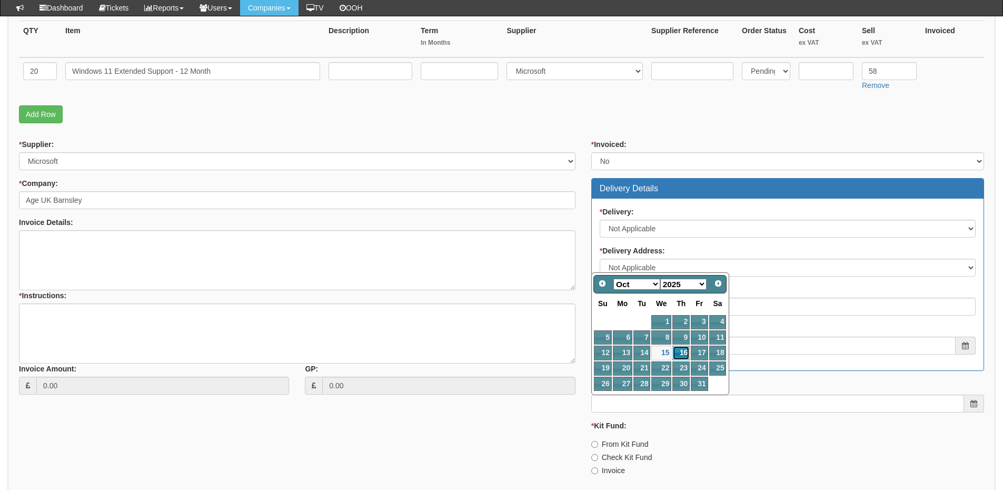
click at [681, 351] on link "16" at bounding box center [680, 352] width 17 height 14
type input "2025-10-16"
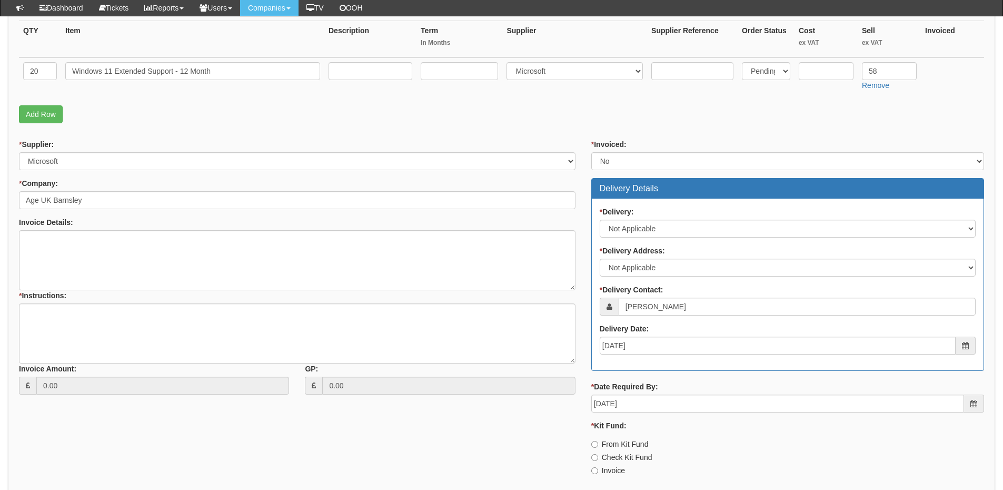
click at [616, 465] on label "Invoice" at bounding box center [608, 470] width 34 height 11
click at [598, 467] on input "Invoice" at bounding box center [594, 470] width 7 height 7
radio input "true"
click at [138, 319] on textarea "* Instructions:" at bounding box center [297, 333] width 556 height 60
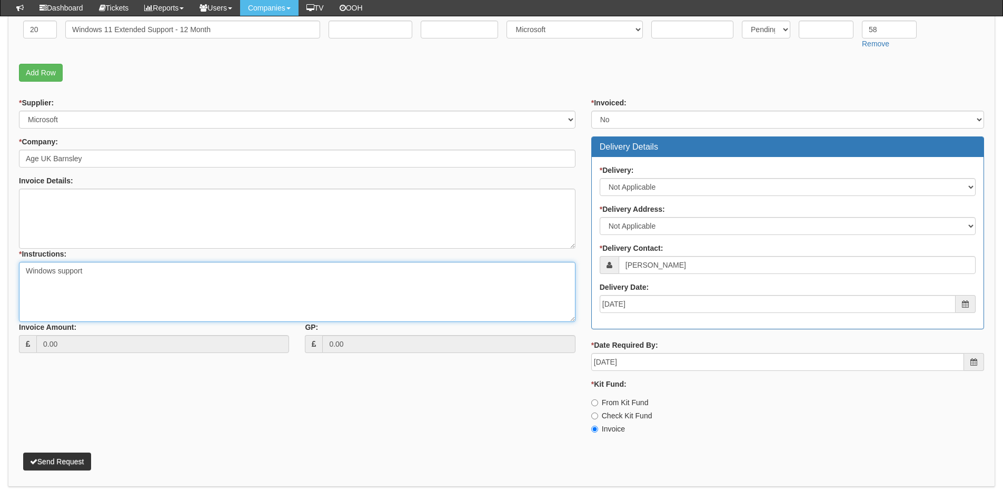
scroll to position [344, 0]
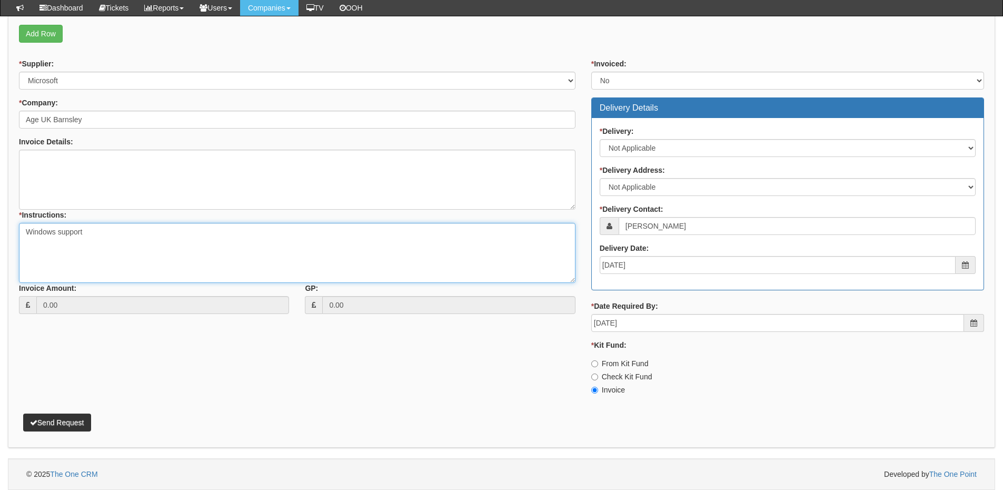
type textarea "Windows support"
click at [63, 422] on button "Send Request" at bounding box center [57, 422] width 68 height 18
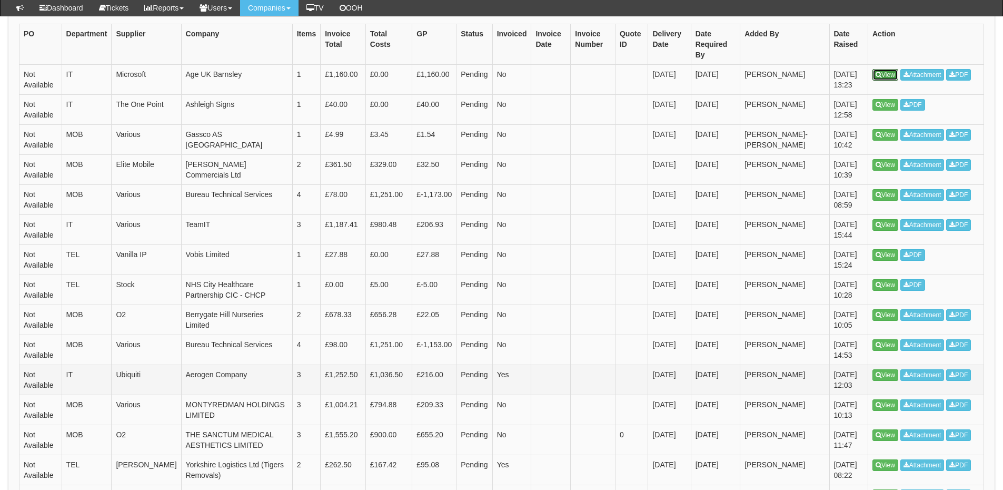
scroll to position [263, 0]
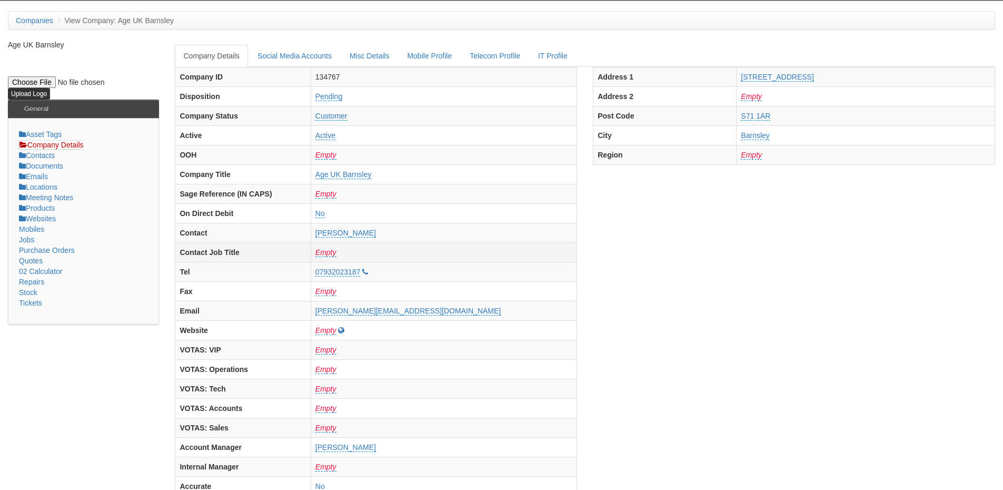
scroll to position [52, 0]
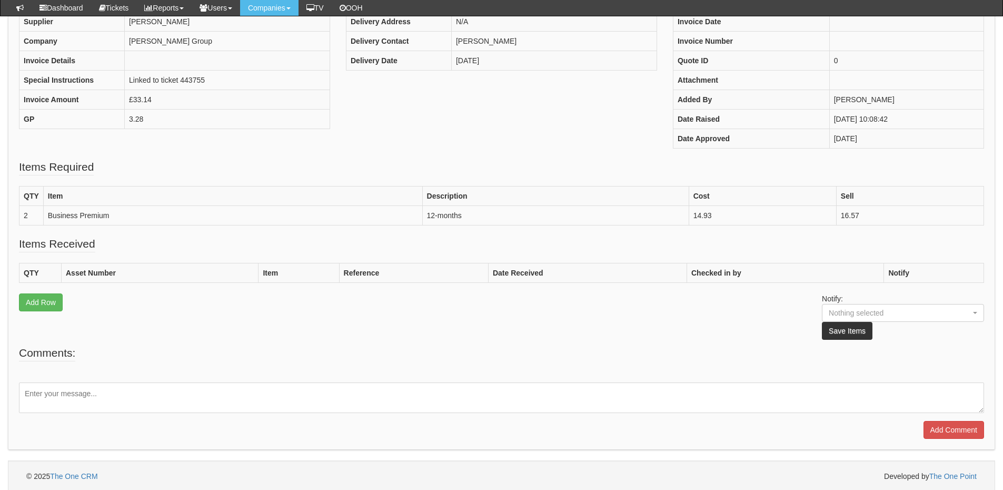
scroll to position [170, 0]
click at [156, 395] on textarea at bounding box center [501, 395] width 965 height 31
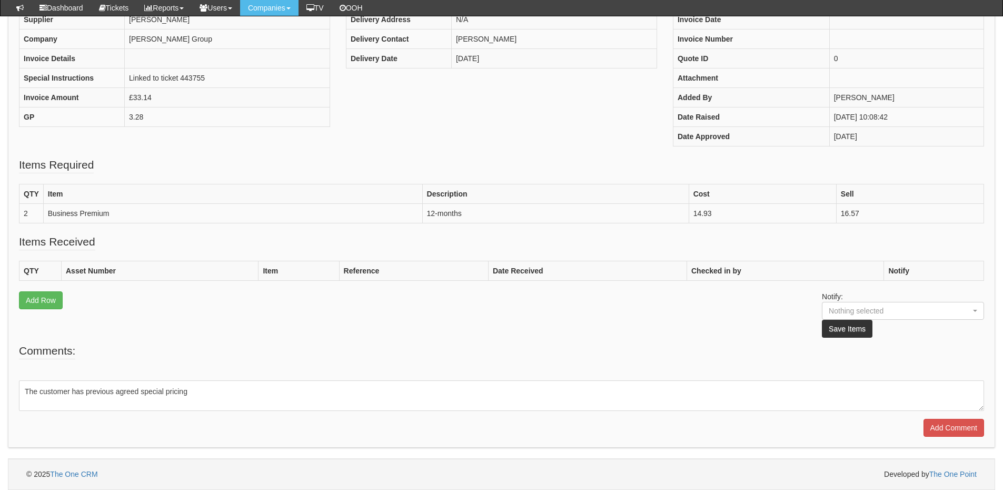
click at [222, 396] on textarea "The customer has previous agreed special pricing" at bounding box center [501, 395] width 965 height 31
type textarea "The customer has previous agreed special pricing"
click at [965, 425] on input "Add Comment" at bounding box center [953, 428] width 61 height 18
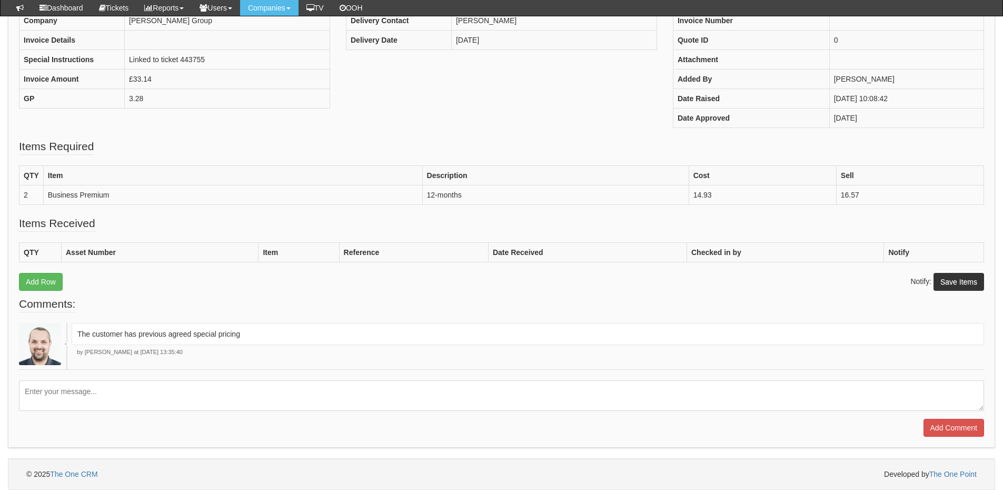
scroll to position [242, 0]
